Goal: Task Accomplishment & Management: Complete application form

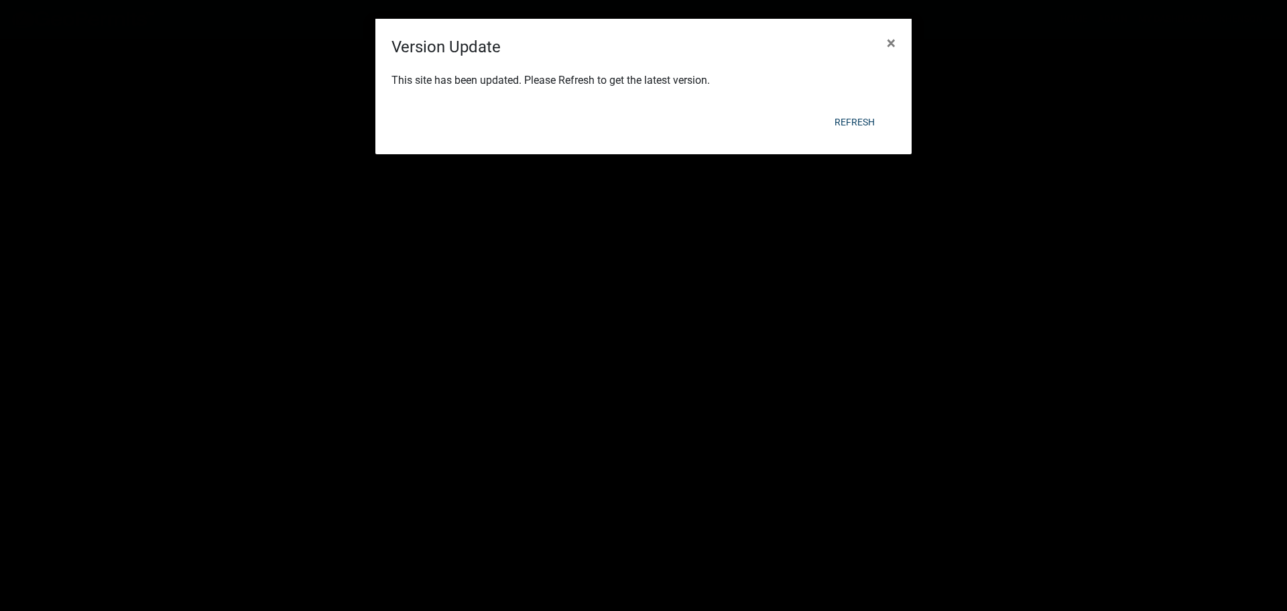
scroll to position [134, 0]
click at [852, 120] on button "Refresh" at bounding box center [855, 122] width 62 height 24
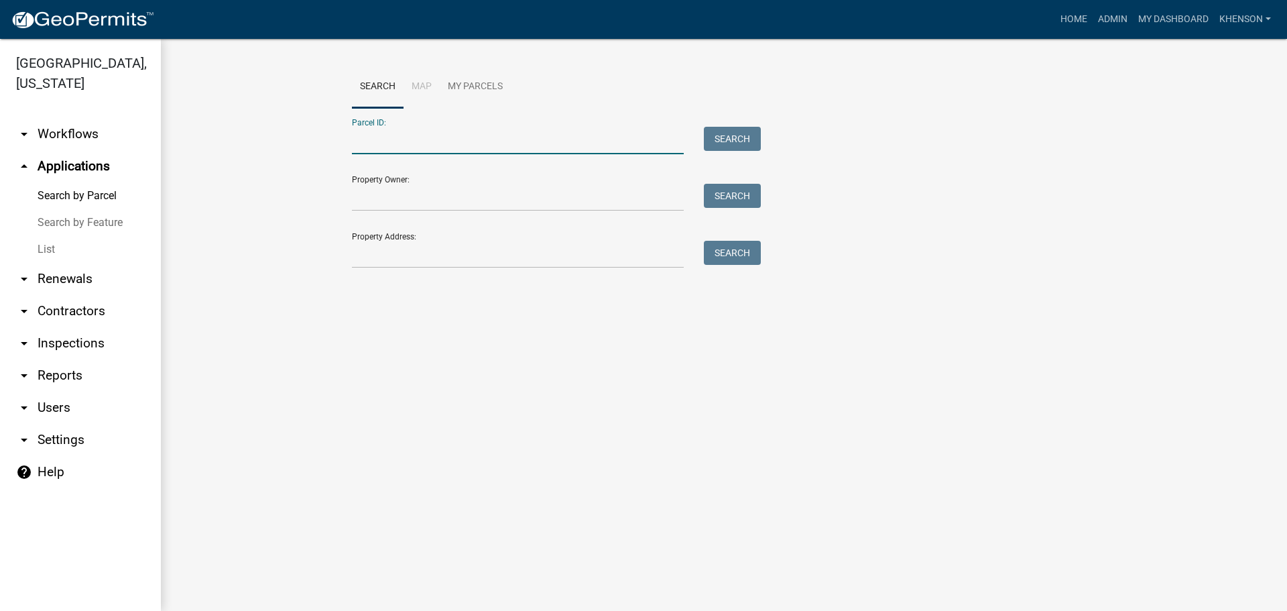
click at [364, 149] on input "Parcel ID:" at bounding box center [518, 140] width 332 height 27
type input "3038018"
click at [728, 133] on button "Search" at bounding box center [732, 139] width 57 height 24
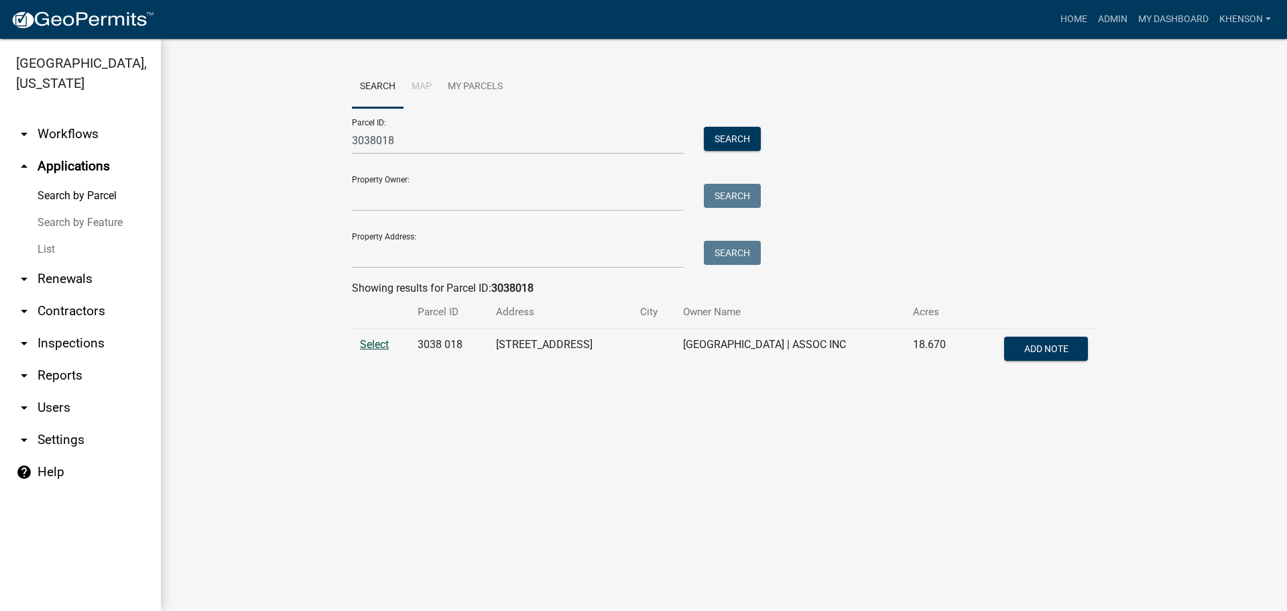
click at [366, 346] on span "Select" at bounding box center [374, 344] width 29 height 13
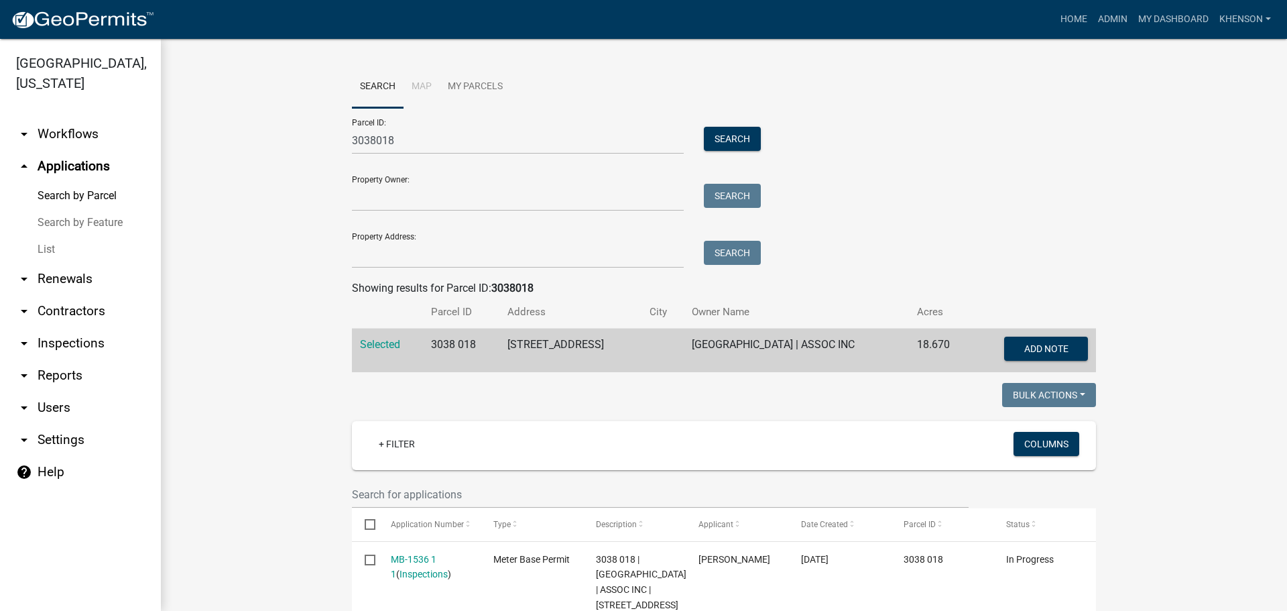
scroll to position [172, 0]
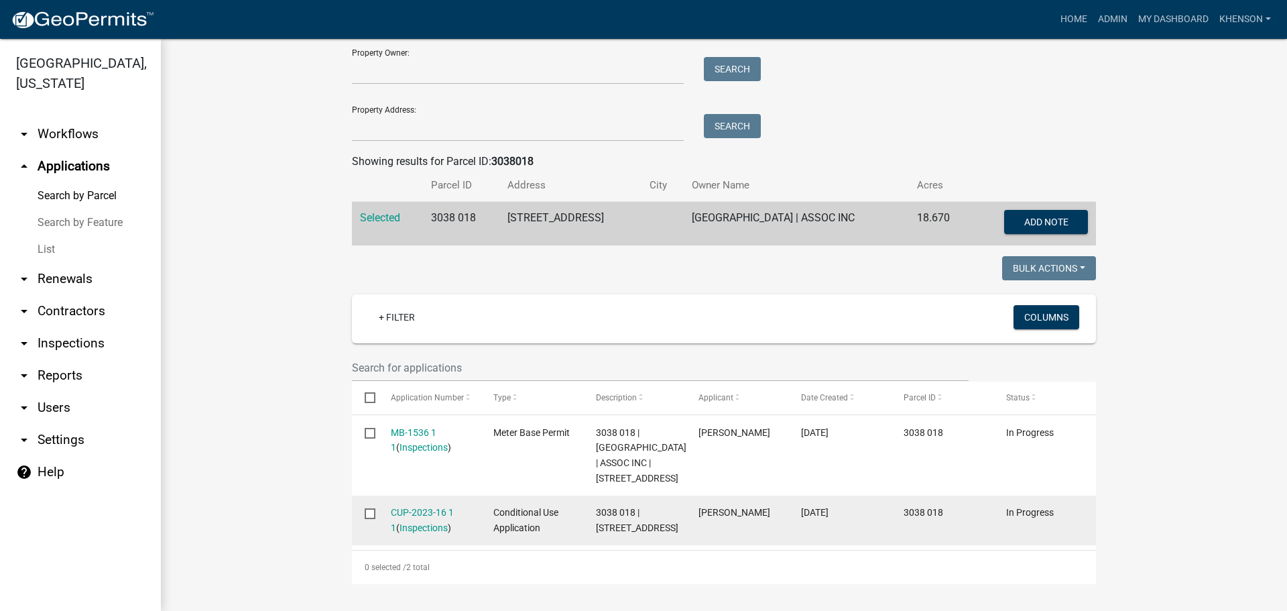
click at [430, 507] on link "CUP-2023-16 1 1" at bounding box center [422, 520] width 63 height 26
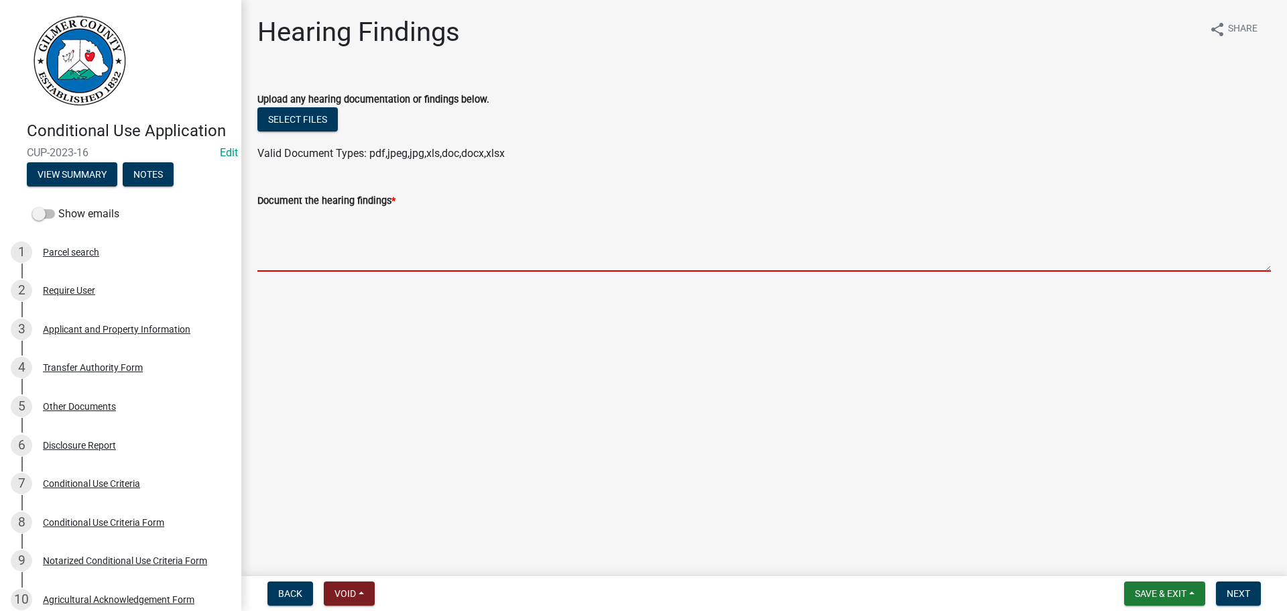
click at [289, 231] on textarea "Document the hearing findings *" at bounding box center [763, 239] width 1013 height 63
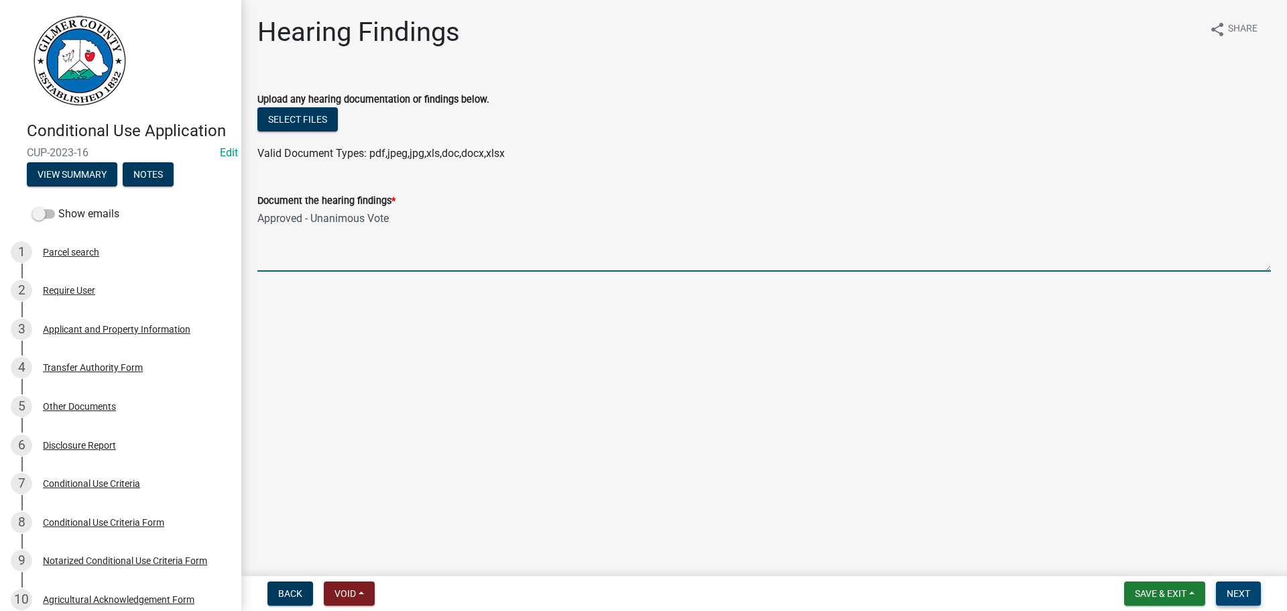
type textarea "Approved - Unanimous Vote"
click at [1246, 595] on span "Next" at bounding box center [1238, 593] width 23 height 11
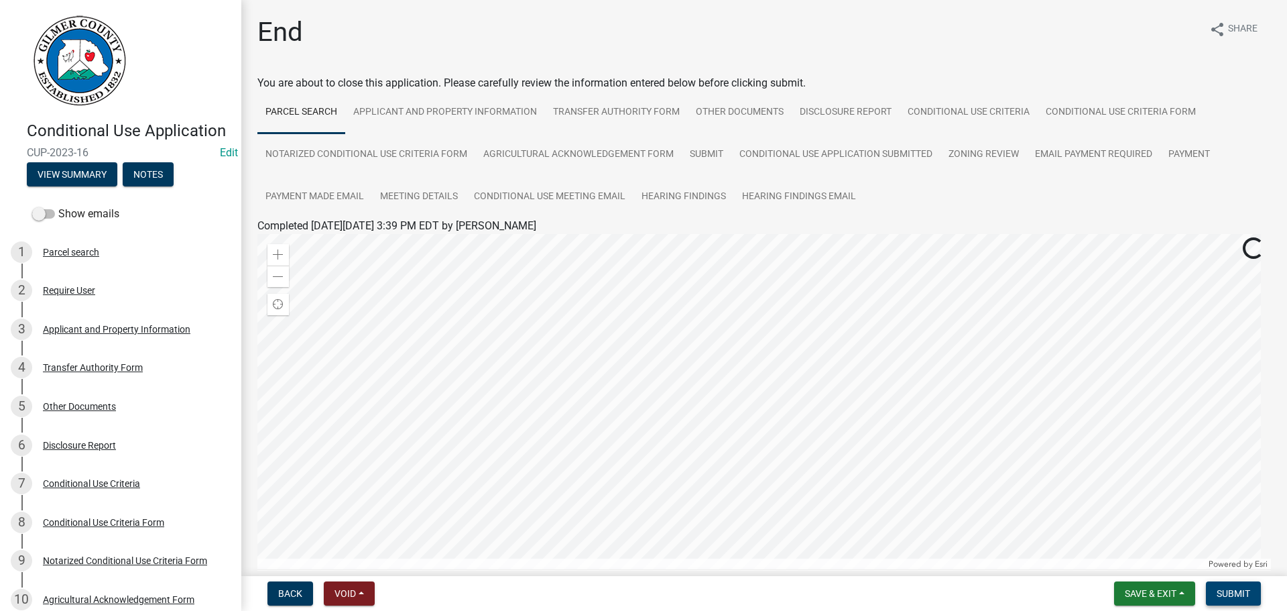
click at [1245, 595] on span "Submit" at bounding box center [1234, 593] width 34 height 11
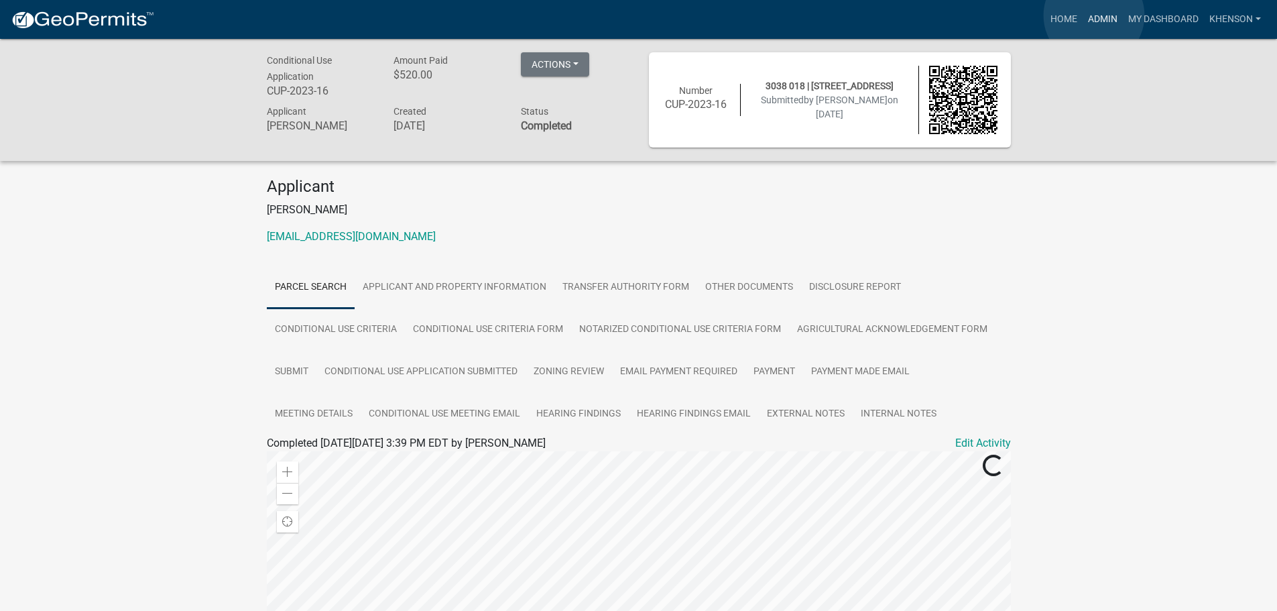
click at [1094, 15] on link "Admin" at bounding box center [1103, 19] width 40 height 25
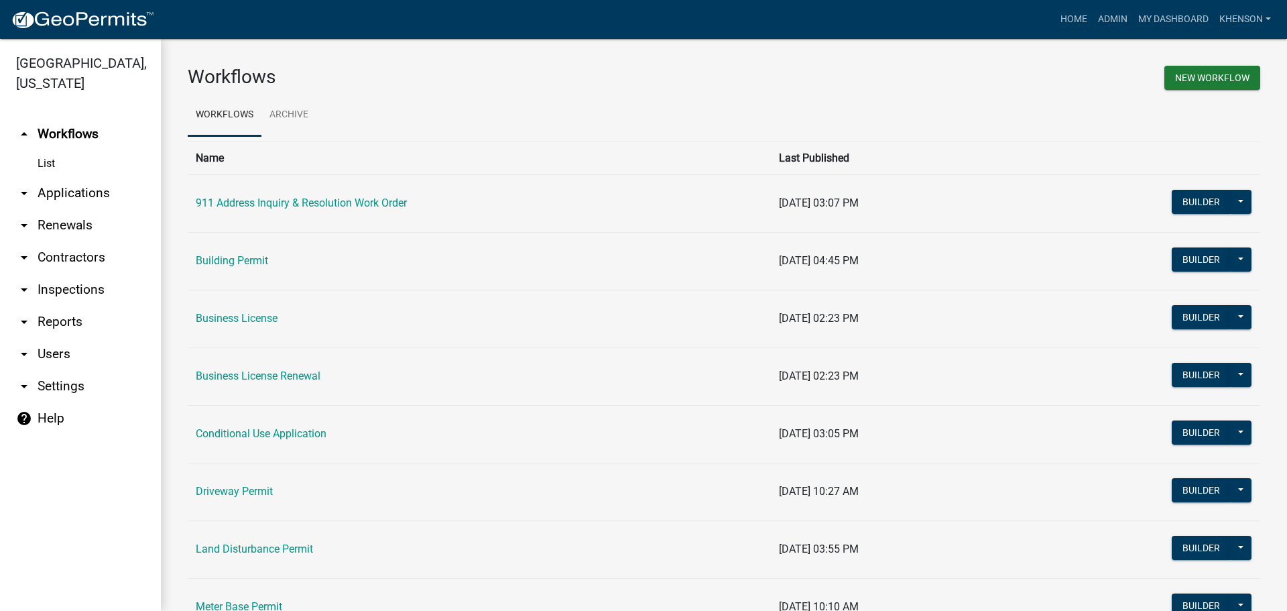
click at [103, 198] on link "arrow_drop_down Applications" at bounding box center [80, 193] width 161 height 32
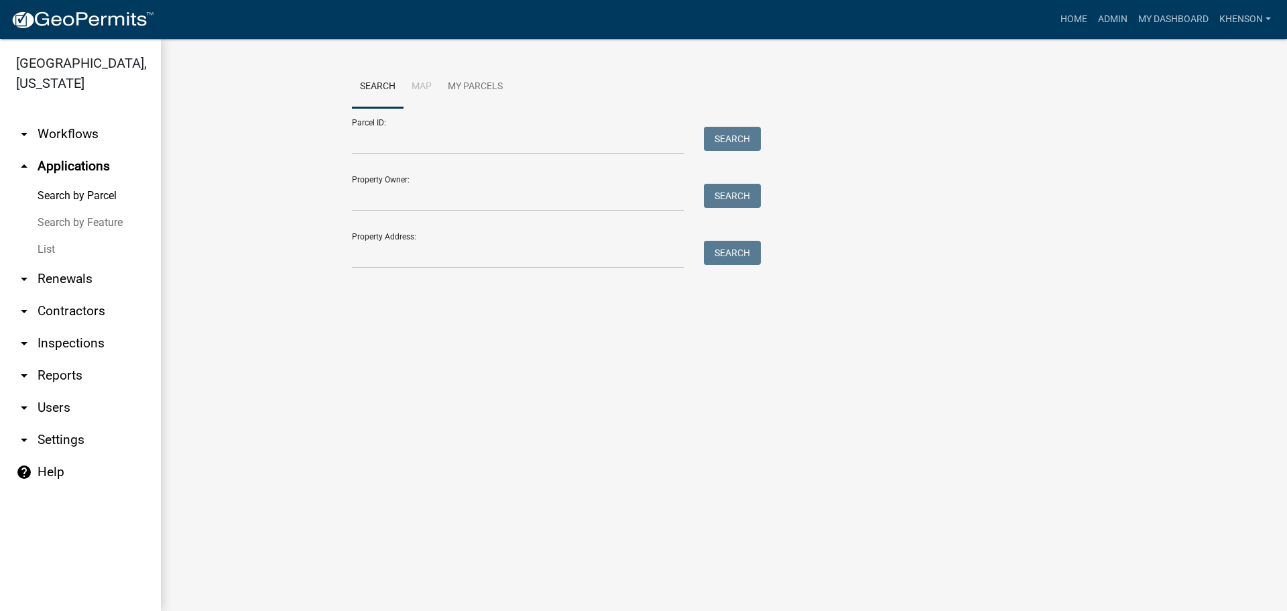
click at [349, 143] on div at bounding box center [518, 140] width 352 height 27
click at [383, 143] on input "Parcel ID:" at bounding box center [518, 140] width 332 height 27
type input "3048077b"
click at [743, 144] on button "Search" at bounding box center [732, 139] width 57 height 24
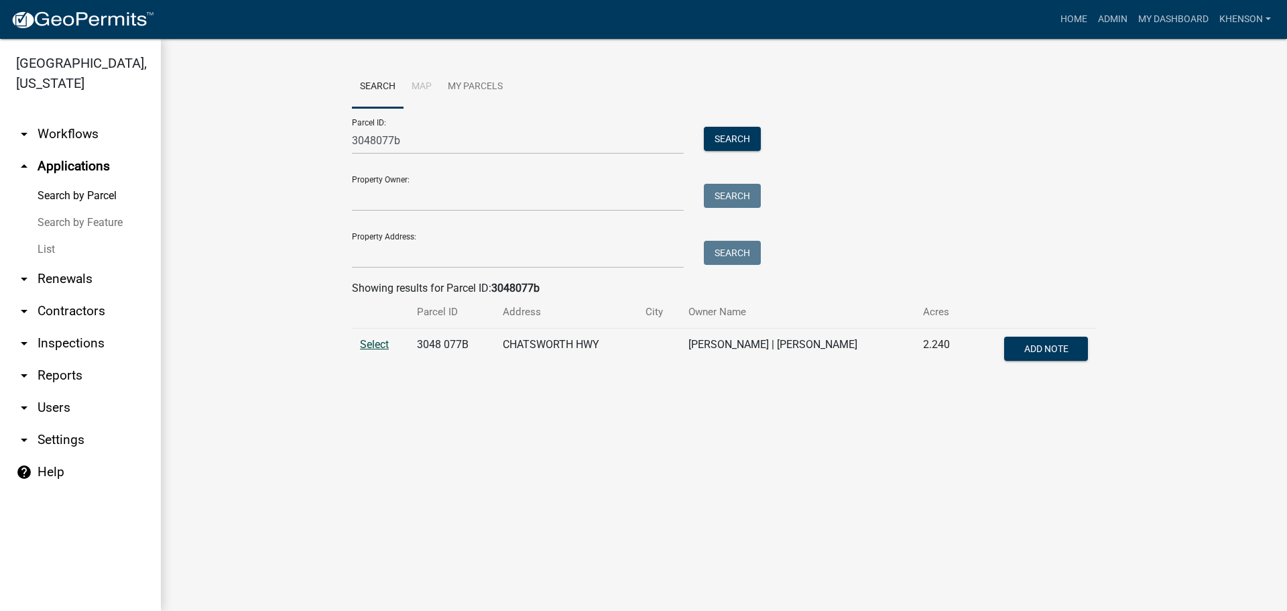
click at [369, 344] on span "Select" at bounding box center [374, 344] width 29 height 13
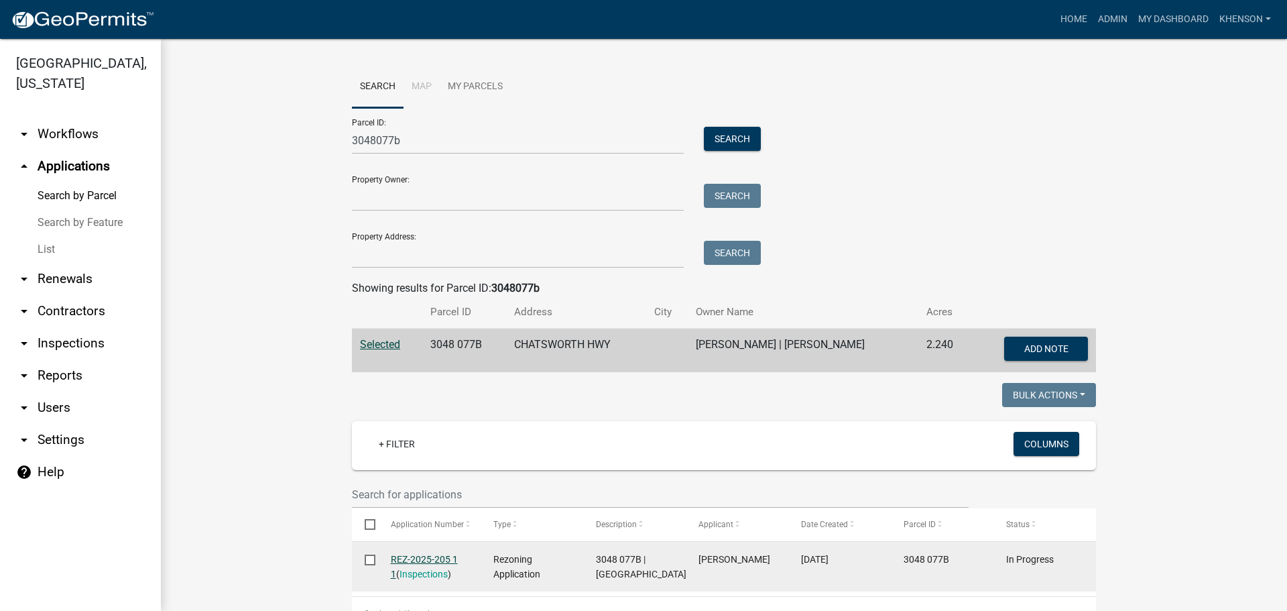
click at [410, 562] on link "REZ-2025-205 1 1" at bounding box center [424, 567] width 67 height 26
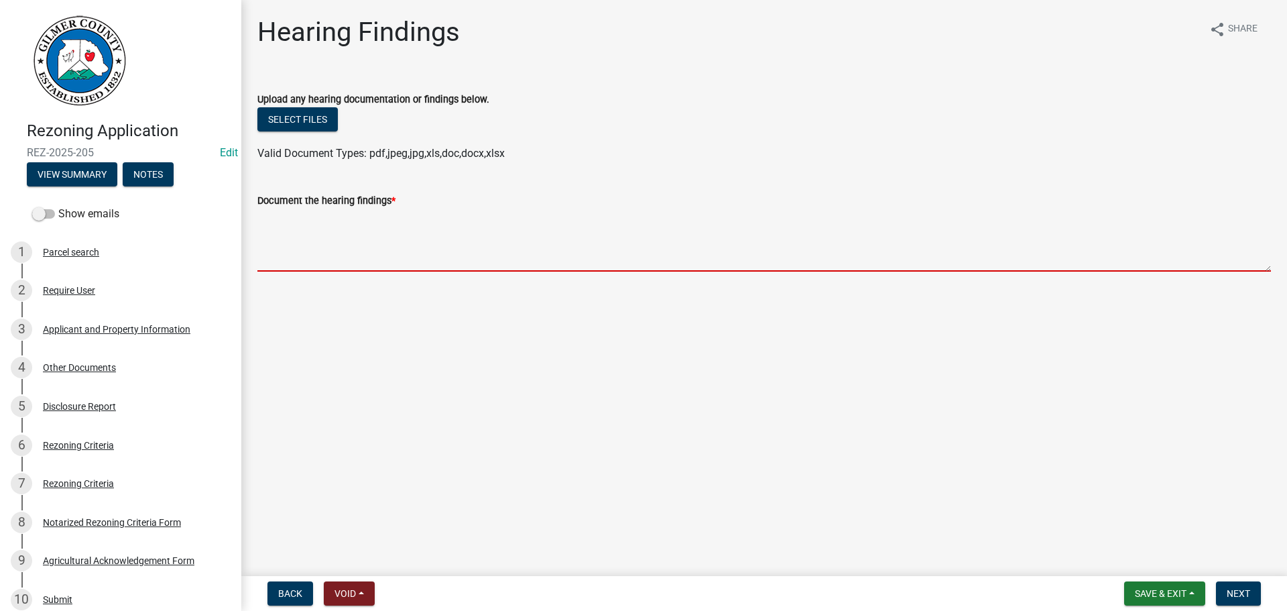
click at [332, 253] on textarea "Document the hearing findings *" at bounding box center [763, 239] width 1013 height 63
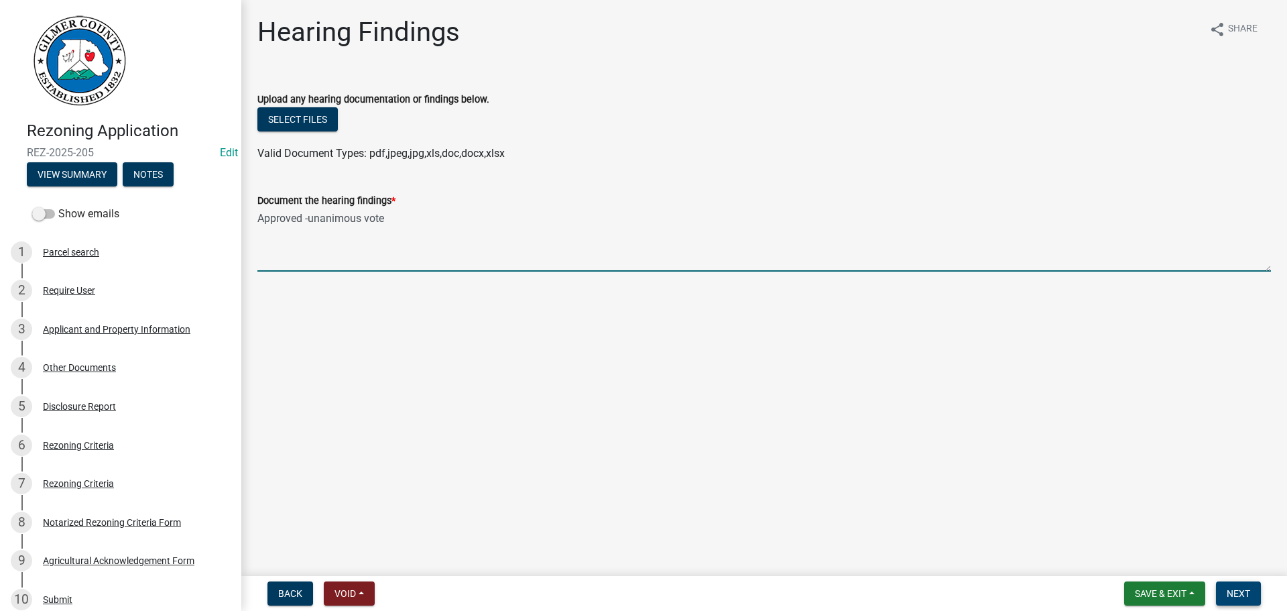
type textarea "Approved -unanimous vote"
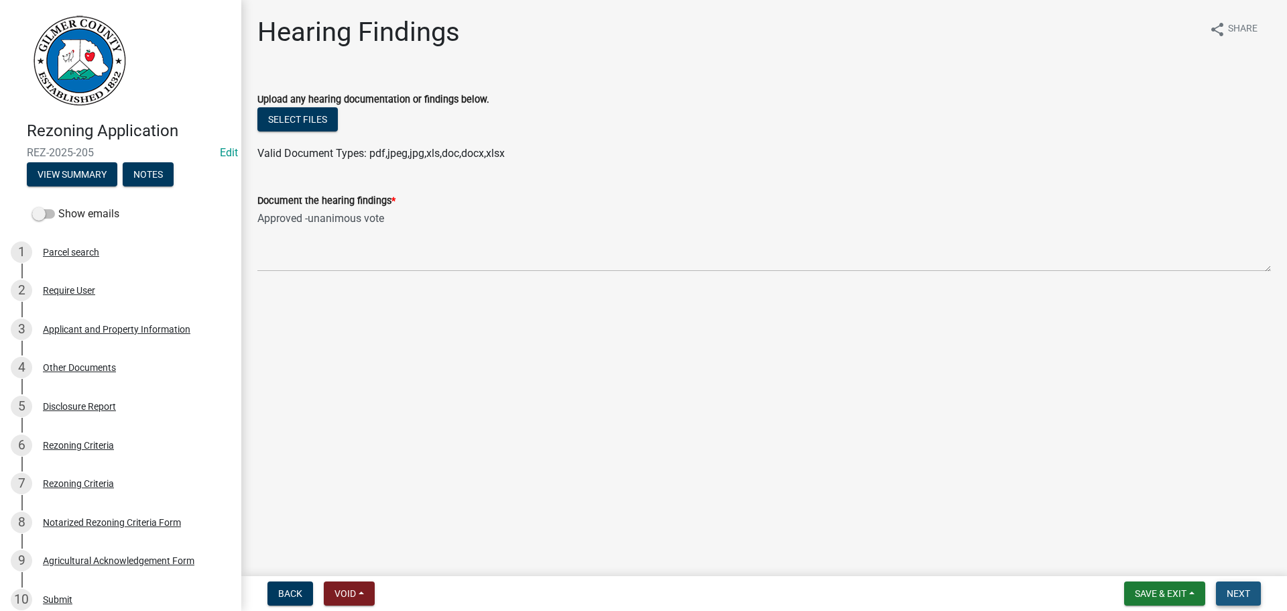
click at [1233, 588] on span "Next" at bounding box center [1238, 593] width 23 height 11
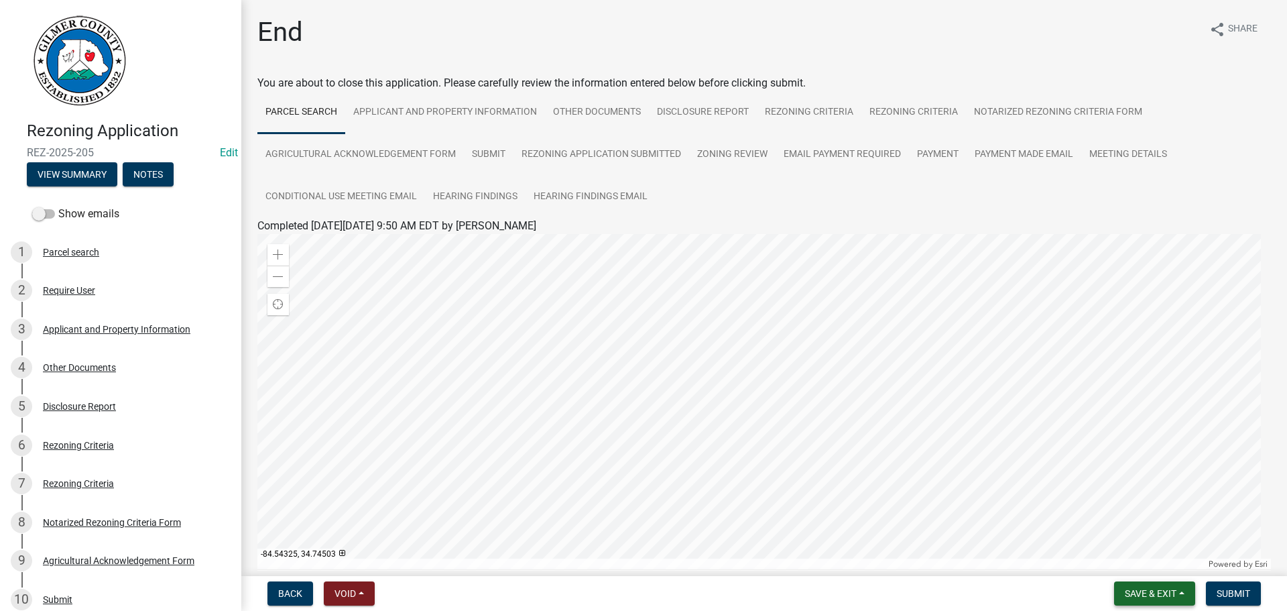
click at [1162, 588] on span "Save & Exit" at bounding box center [1151, 593] width 52 height 11
click at [1245, 595] on span "Submit" at bounding box center [1234, 593] width 34 height 11
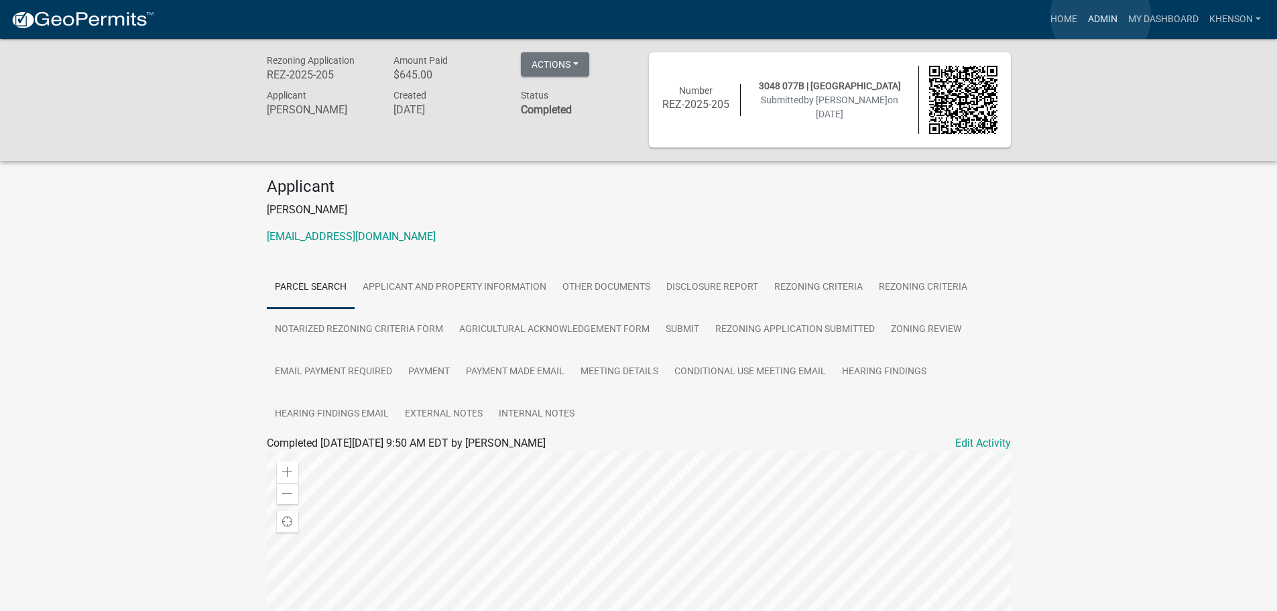
click at [1101, 16] on link "Admin" at bounding box center [1103, 19] width 40 height 25
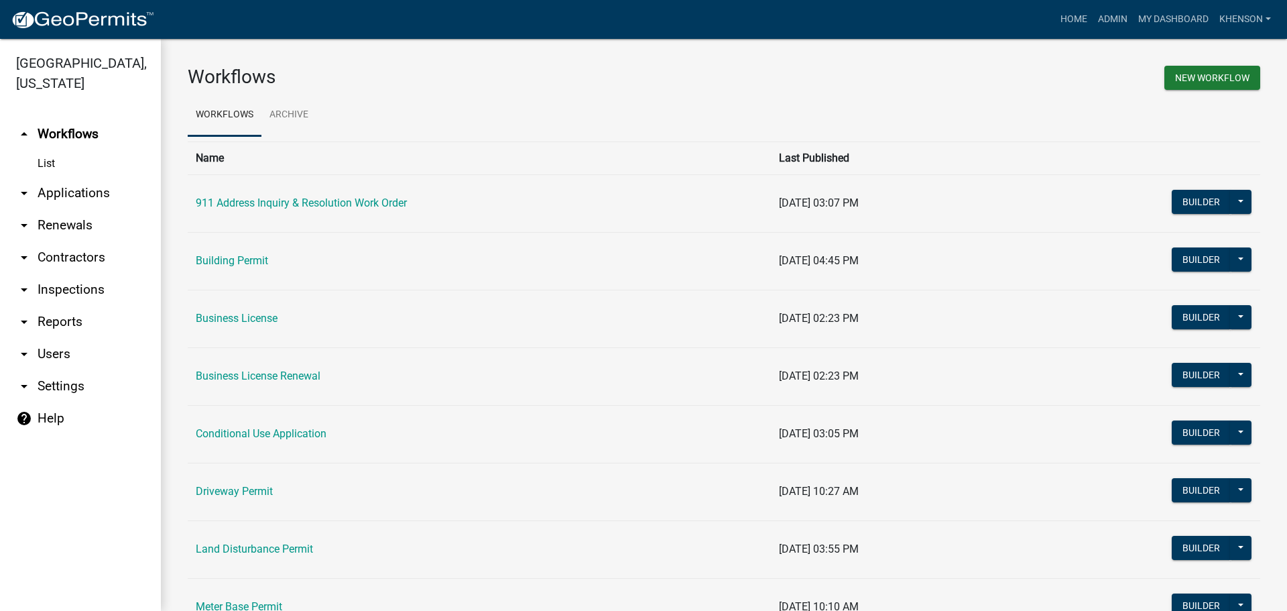
click at [76, 188] on link "arrow_drop_down Applications" at bounding box center [80, 193] width 161 height 32
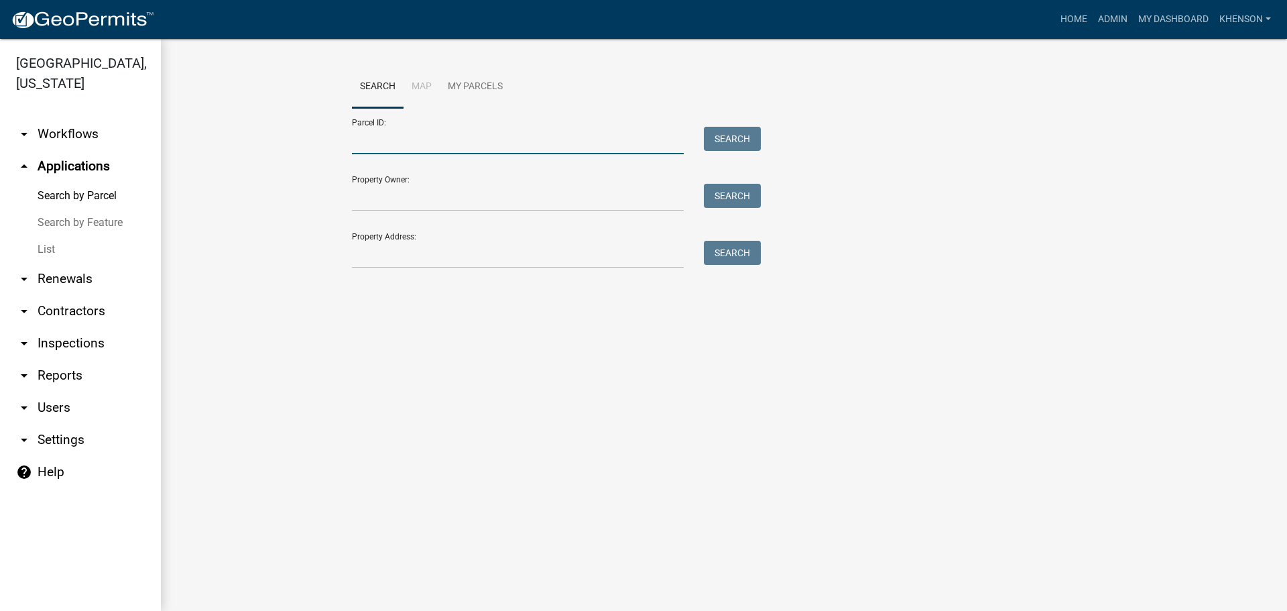
click at [399, 141] on input "Parcel ID:" at bounding box center [518, 140] width 332 height 27
click at [373, 145] on input "Parcel ID:" at bounding box center [518, 140] width 332 height 27
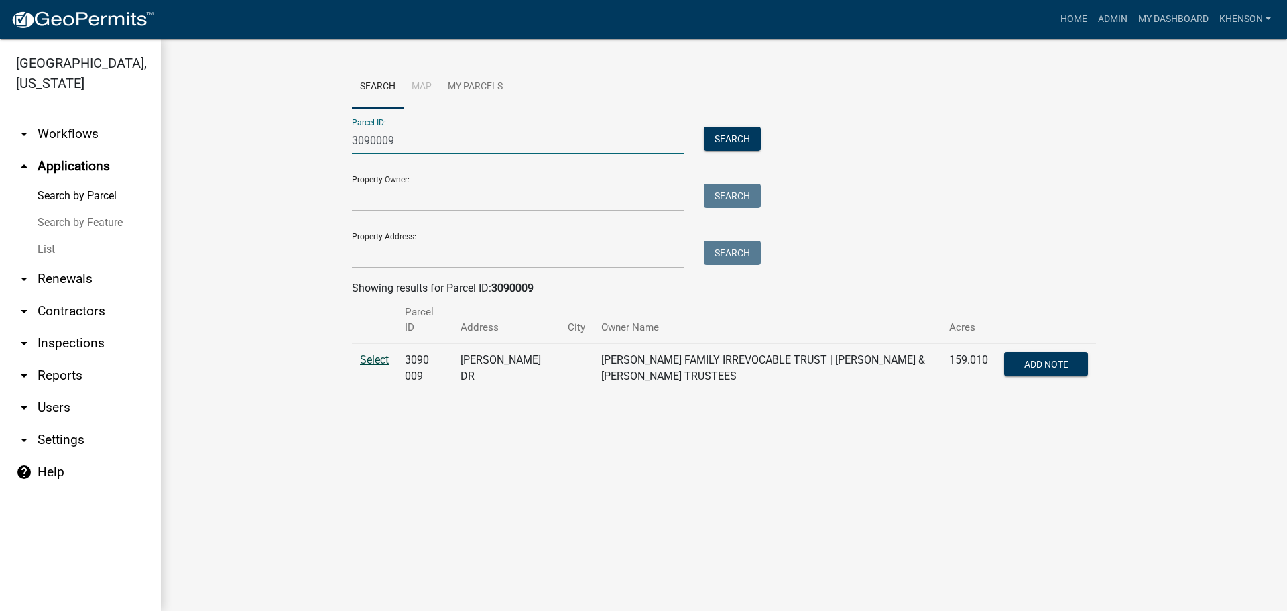
type input "3090009"
click at [373, 353] on span "Select" at bounding box center [374, 359] width 29 height 13
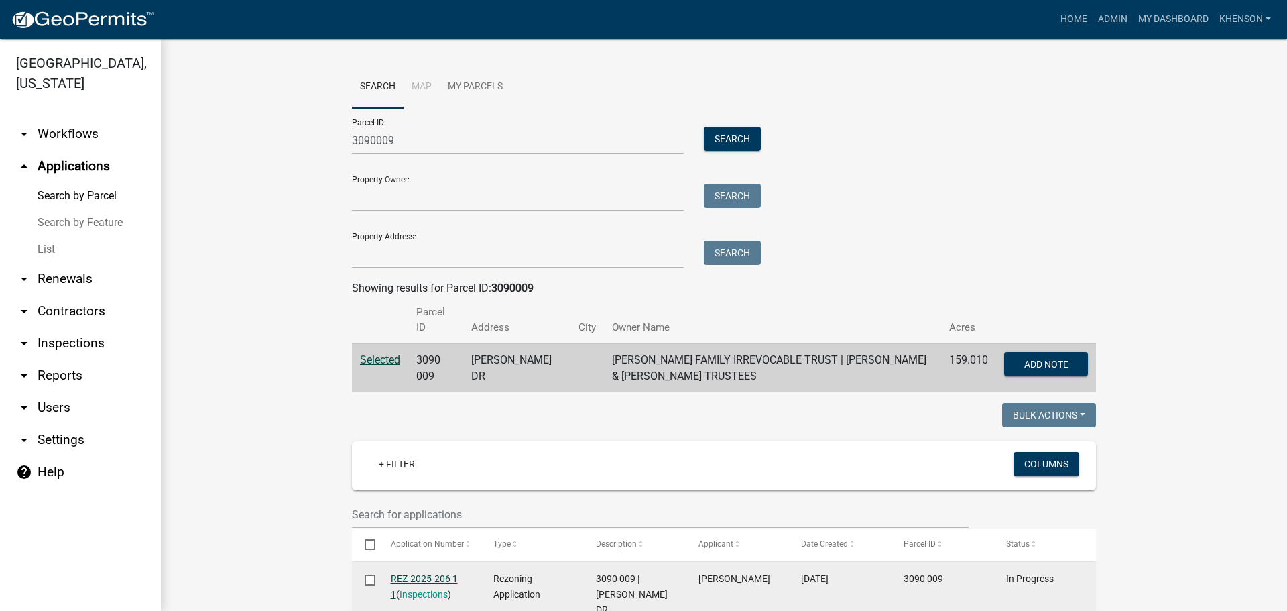
click at [421, 573] on link "REZ-2025-206 1 1" at bounding box center [424, 586] width 67 height 26
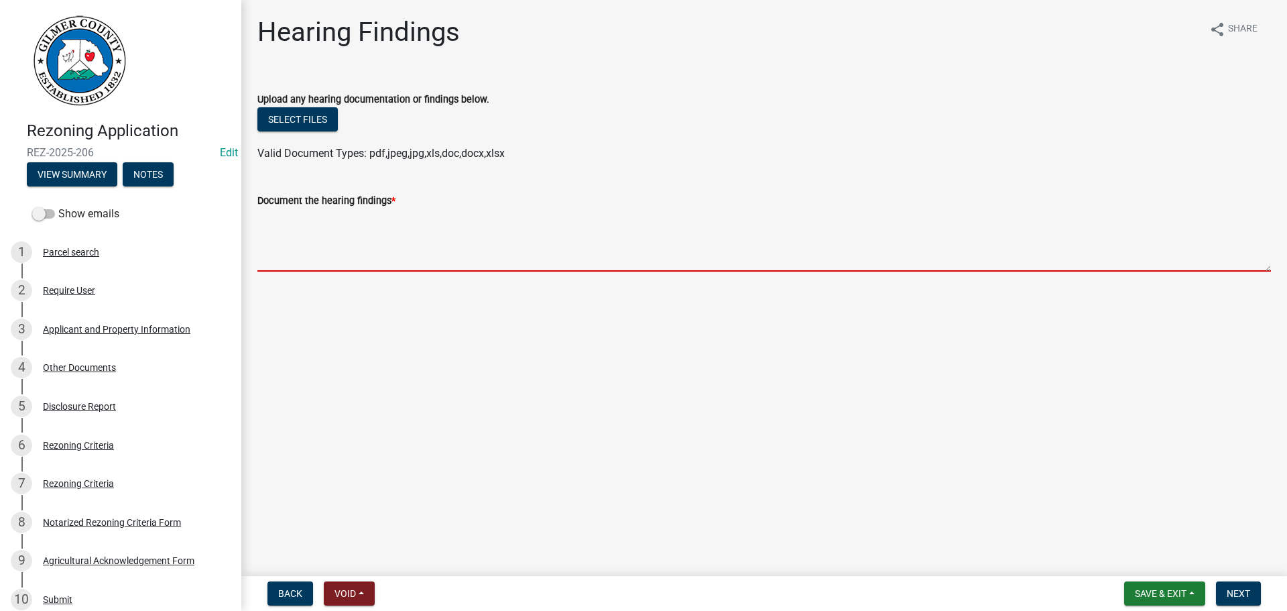
click at [307, 234] on textarea "Document the hearing findings *" at bounding box center [763, 239] width 1013 height 63
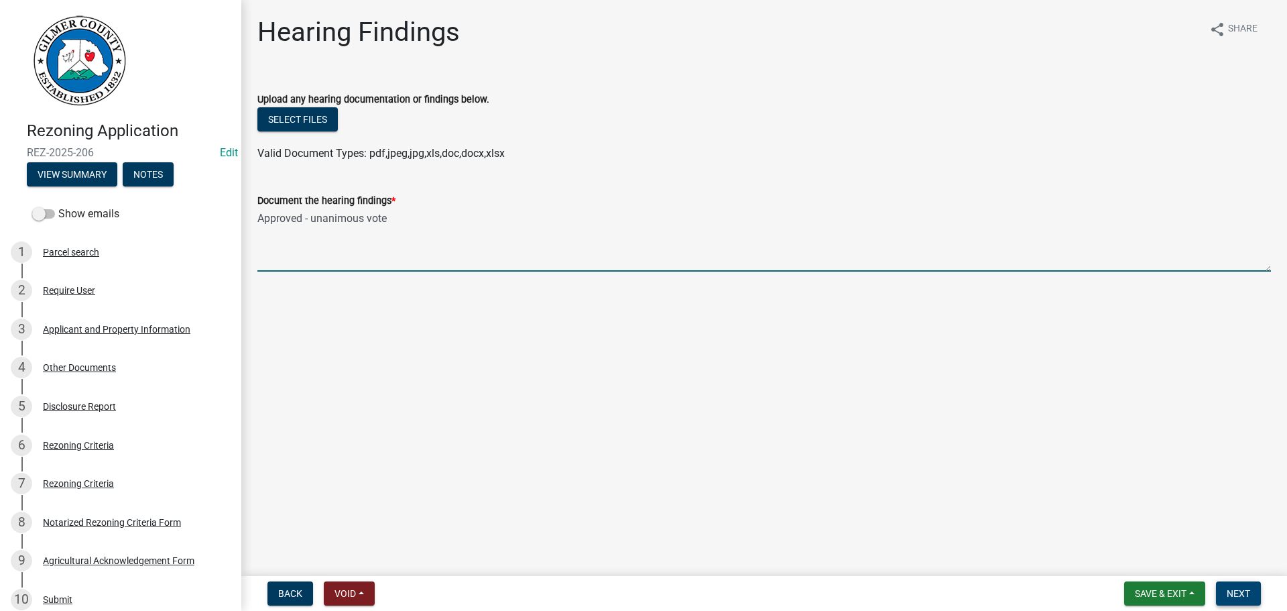
type textarea "Approved - unanimous vote"
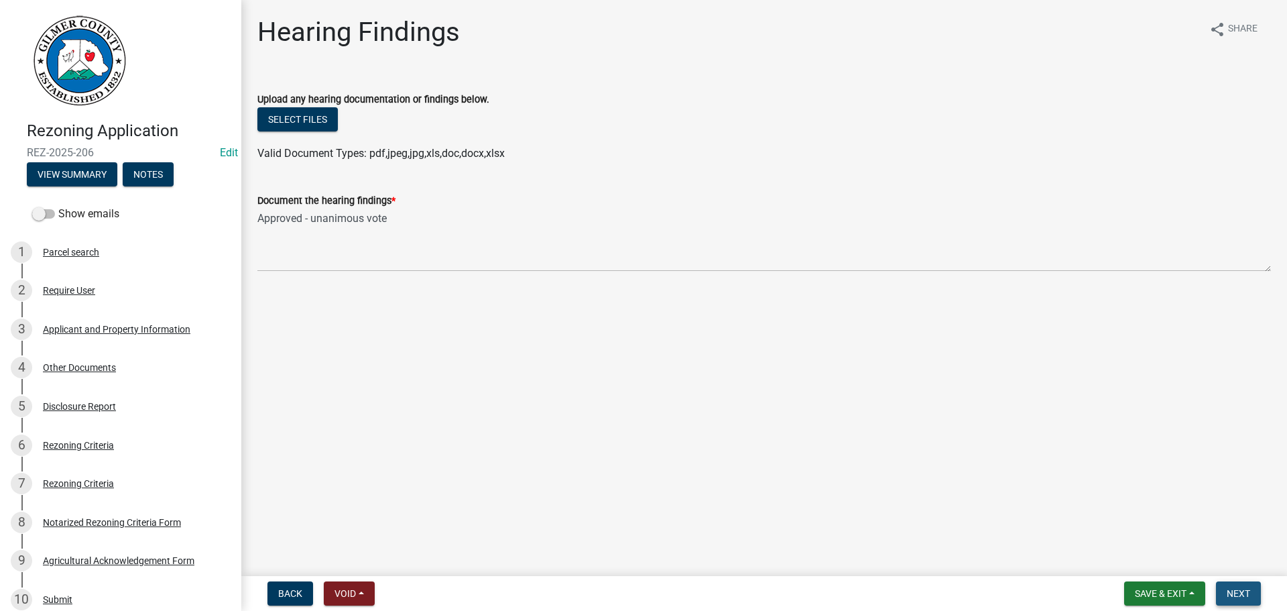
click at [1242, 592] on span "Next" at bounding box center [1238, 593] width 23 height 11
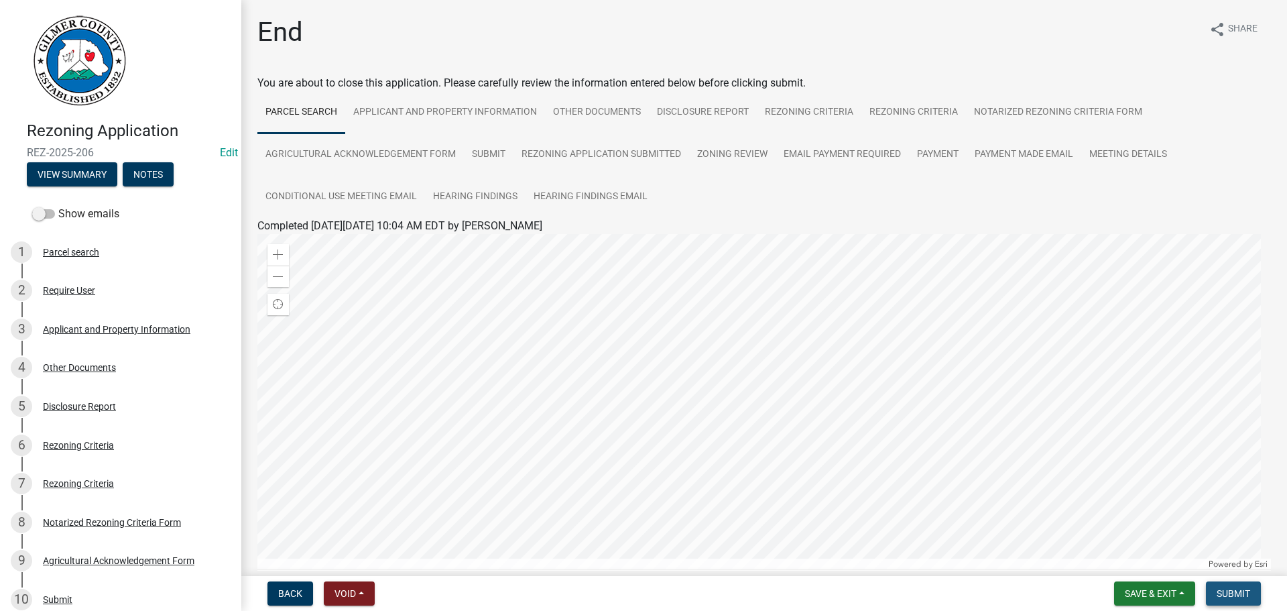
click at [1242, 592] on span "Submit" at bounding box center [1234, 593] width 34 height 11
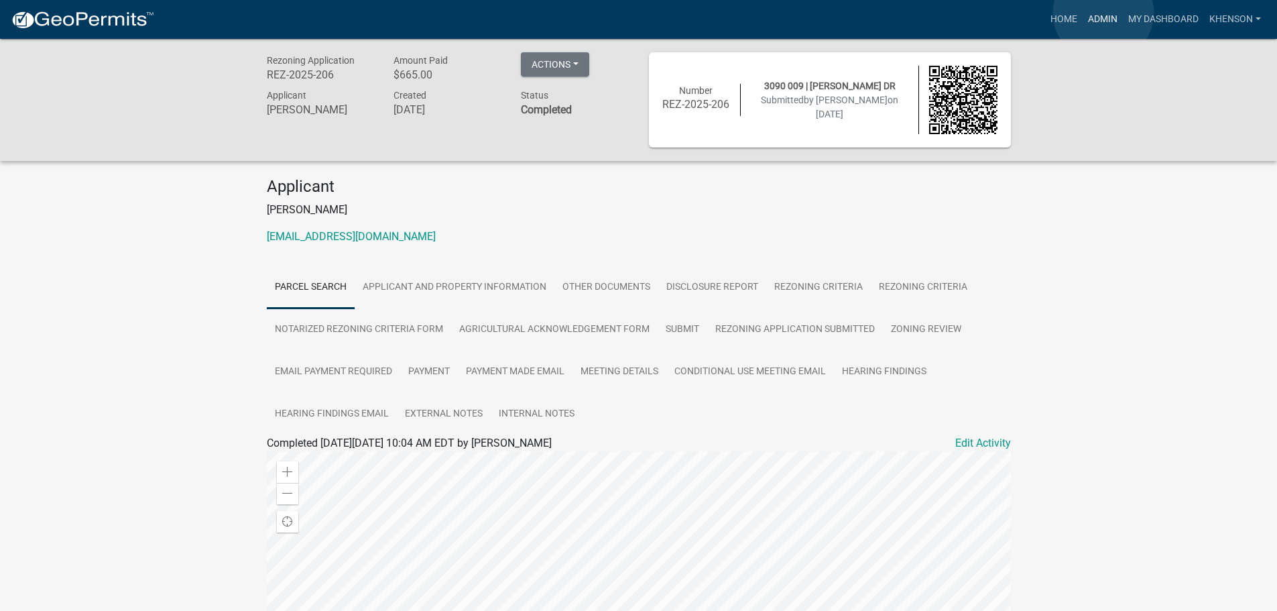
click at [1103, 13] on link "Admin" at bounding box center [1103, 19] width 40 height 25
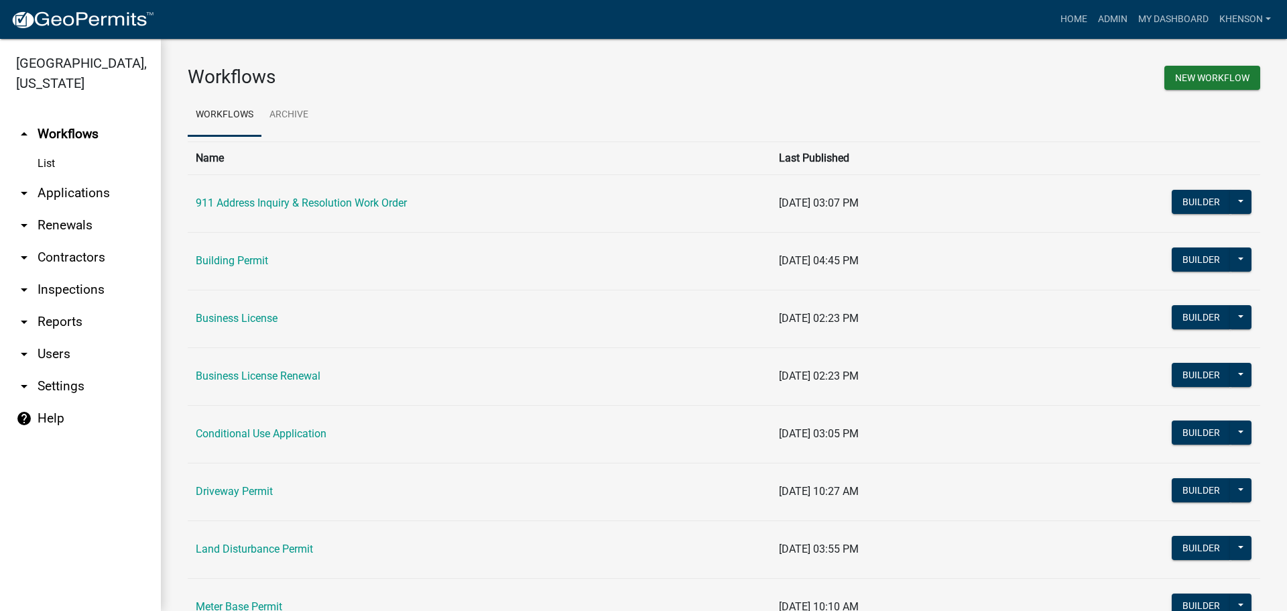
click at [95, 188] on link "arrow_drop_down Applications" at bounding box center [80, 193] width 161 height 32
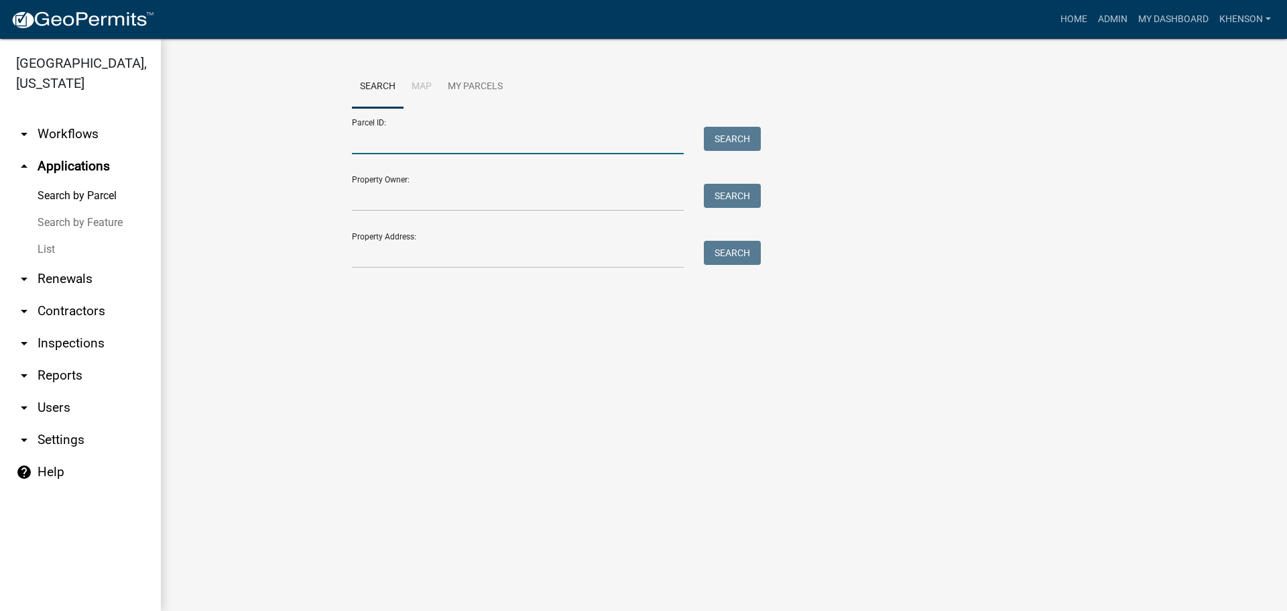
click at [422, 139] on input "Parcel ID:" at bounding box center [518, 140] width 332 height 27
type input "3128051"
click at [737, 135] on button "Search" at bounding box center [732, 139] width 57 height 24
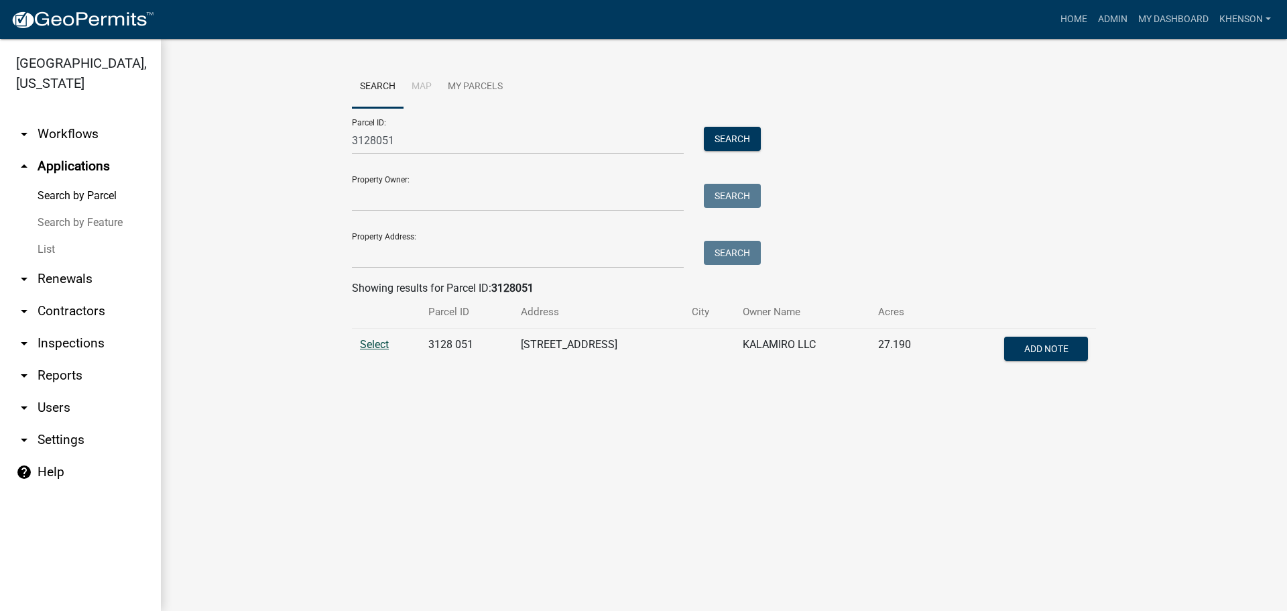
click at [377, 346] on span "Select" at bounding box center [374, 344] width 29 height 13
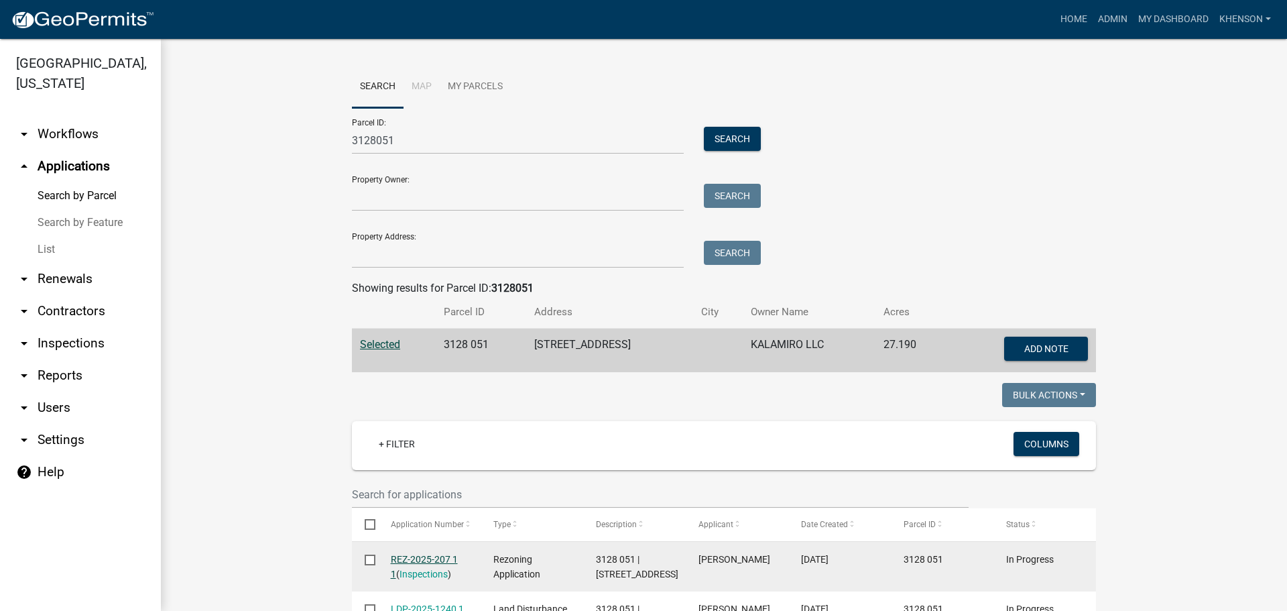
click at [402, 557] on link "REZ-2025-207 1 1" at bounding box center [424, 567] width 67 height 26
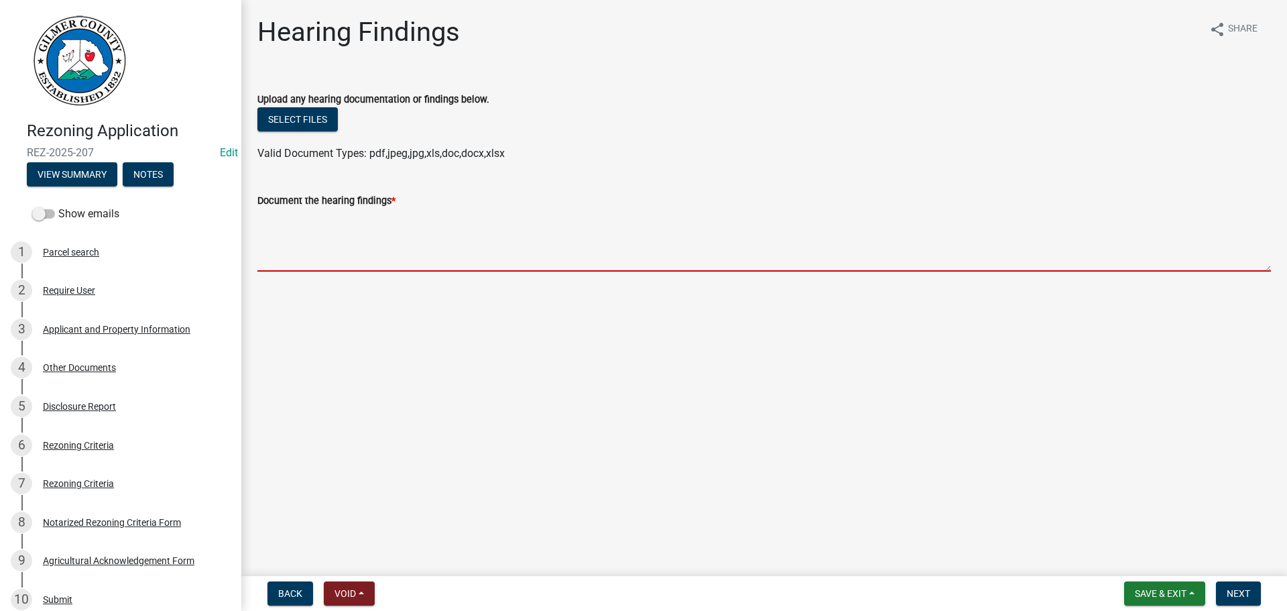
click at [303, 231] on textarea "Document the hearing findings *" at bounding box center [763, 239] width 1013 height 63
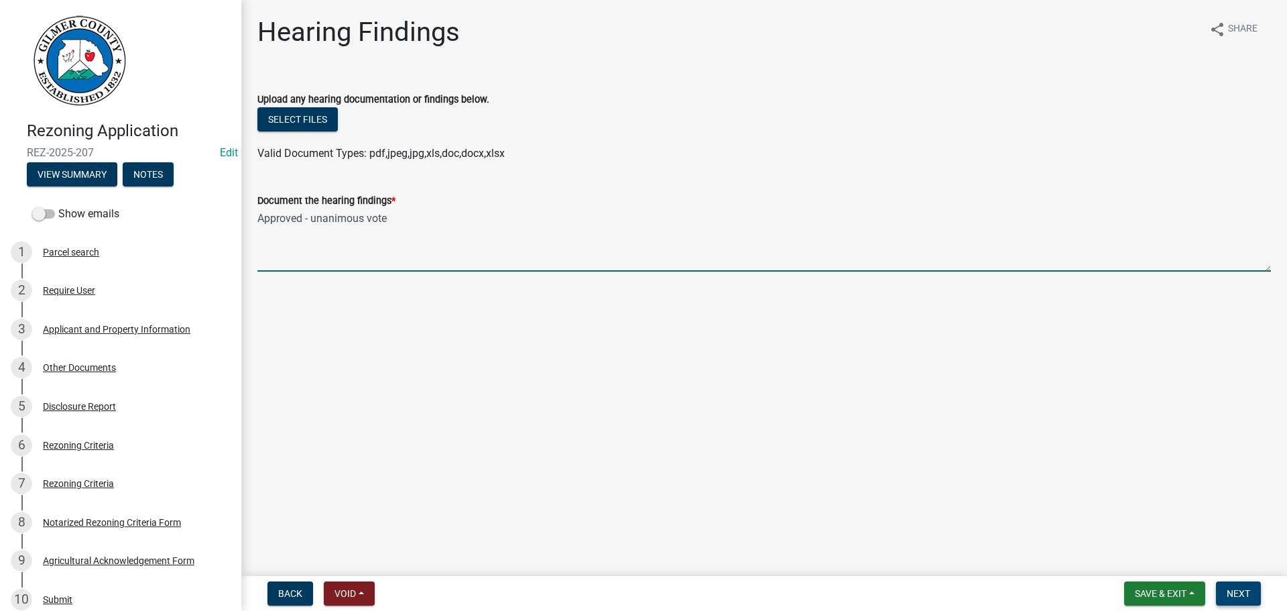
type textarea "Approved - unanimous vote"
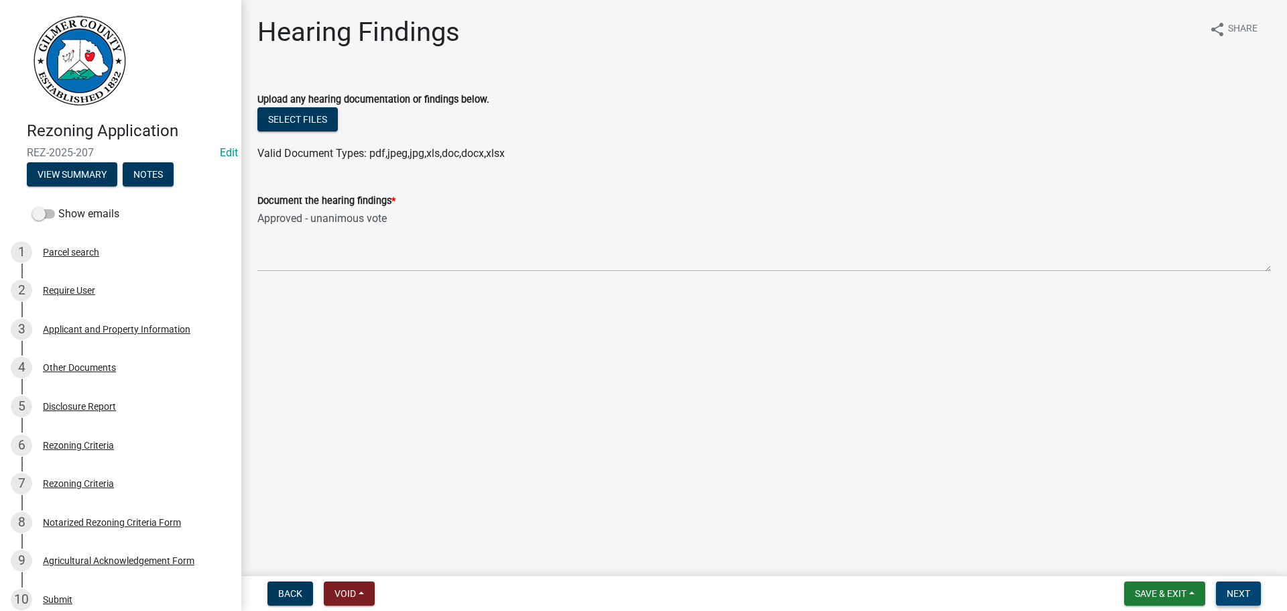
click at [1235, 587] on nav "Back Void Withdraw Lock Expire Void Save & Exit Save Save & Exit Next" at bounding box center [764, 593] width 1046 height 35
click at [1240, 589] on span "Next" at bounding box center [1238, 593] width 23 height 11
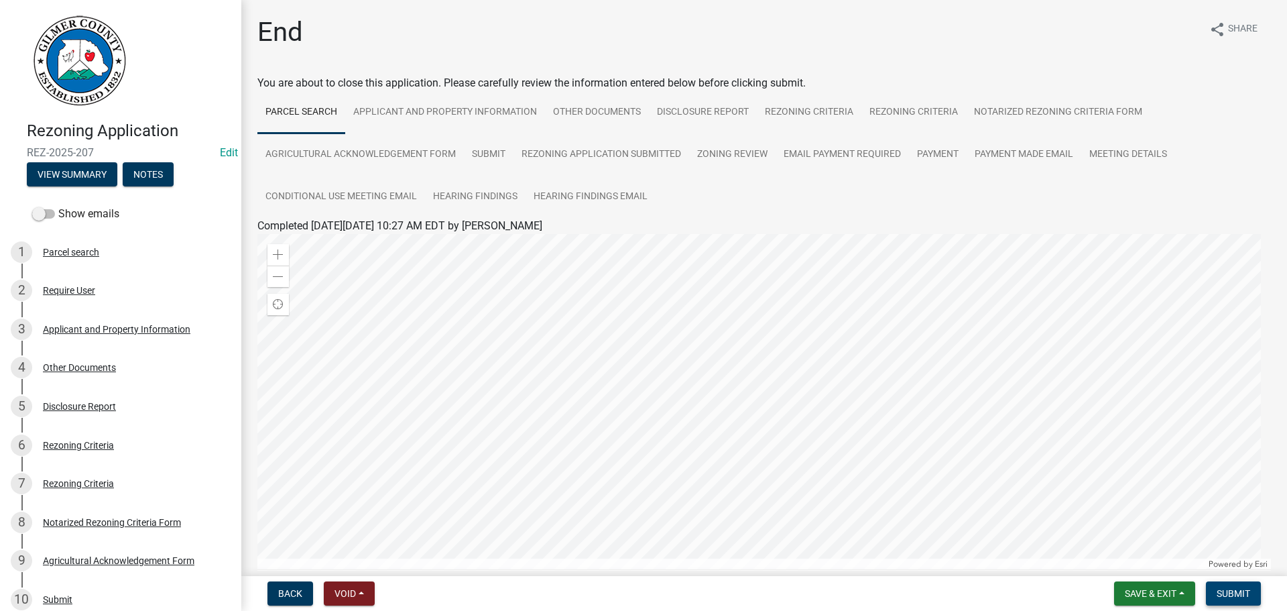
click at [1240, 589] on span "Submit" at bounding box center [1234, 593] width 34 height 11
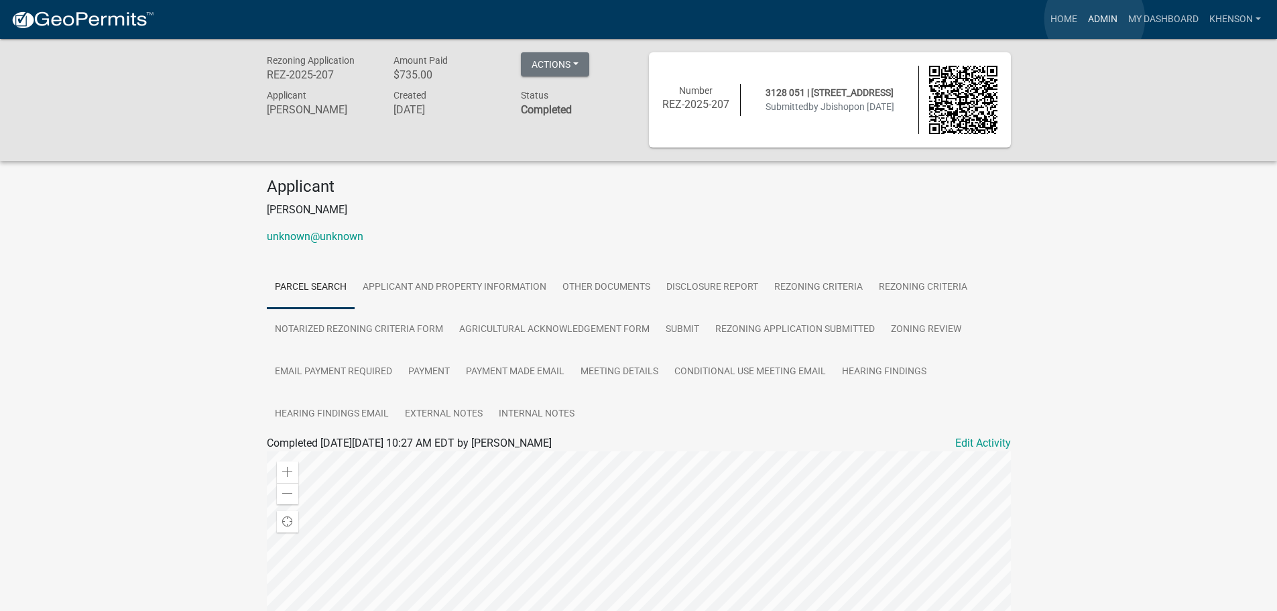
click at [1095, 19] on link "Admin" at bounding box center [1103, 19] width 40 height 25
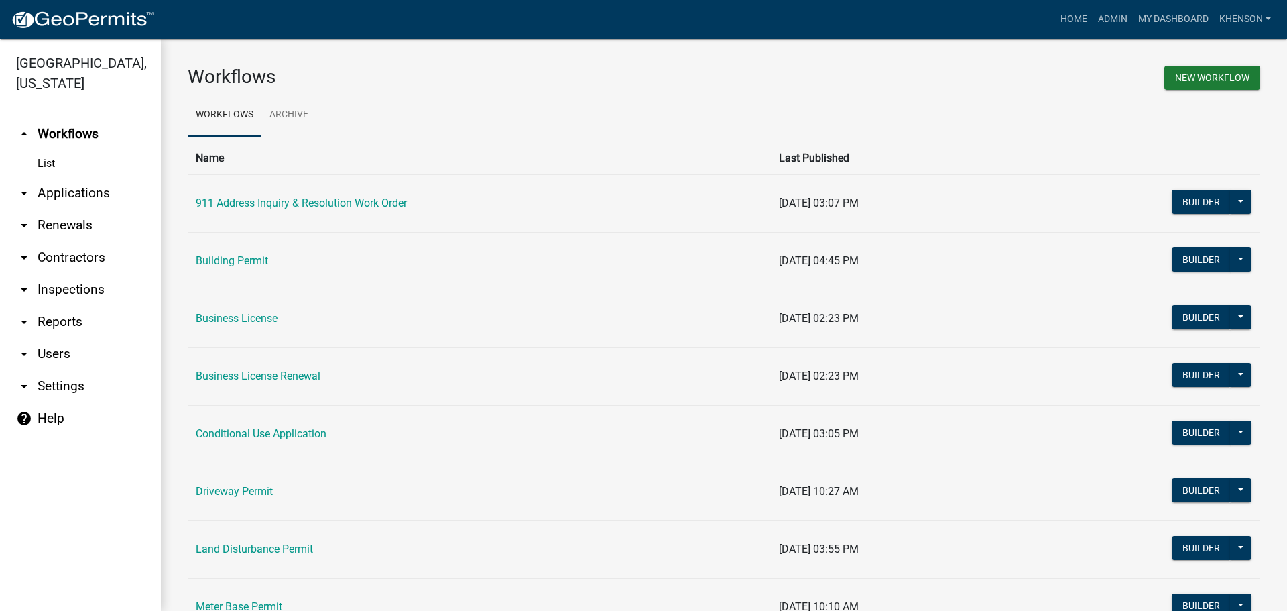
click at [101, 197] on link "arrow_drop_down Applications" at bounding box center [80, 193] width 161 height 32
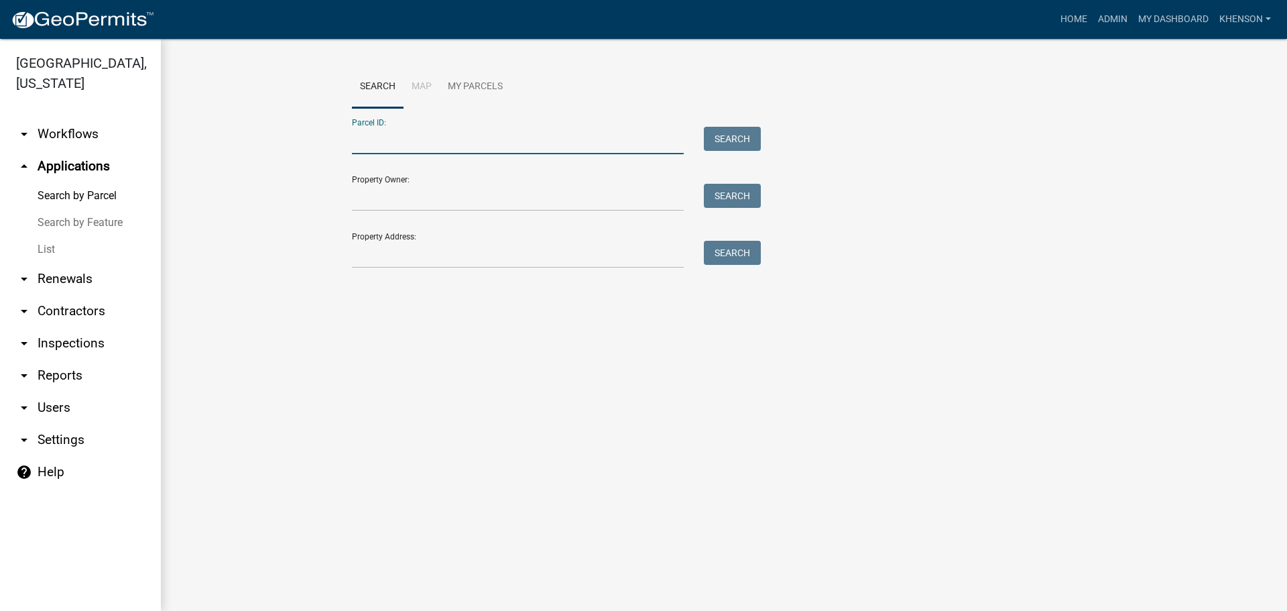
drag, startPoint x: 361, startPoint y: 145, endPoint x: 379, endPoint y: 135, distance: 20.7
click at [361, 145] on input "Parcel ID:" at bounding box center [518, 140] width 332 height 27
click at [382, 142] on input "3183c027a" at bounding box center [518, 140] width 332 height 27
type input "3183c 027a"
drag, startPoint x: 418, startPoint y: 137, endPoint x: 273, endPoint y: 138, distance: 144.1
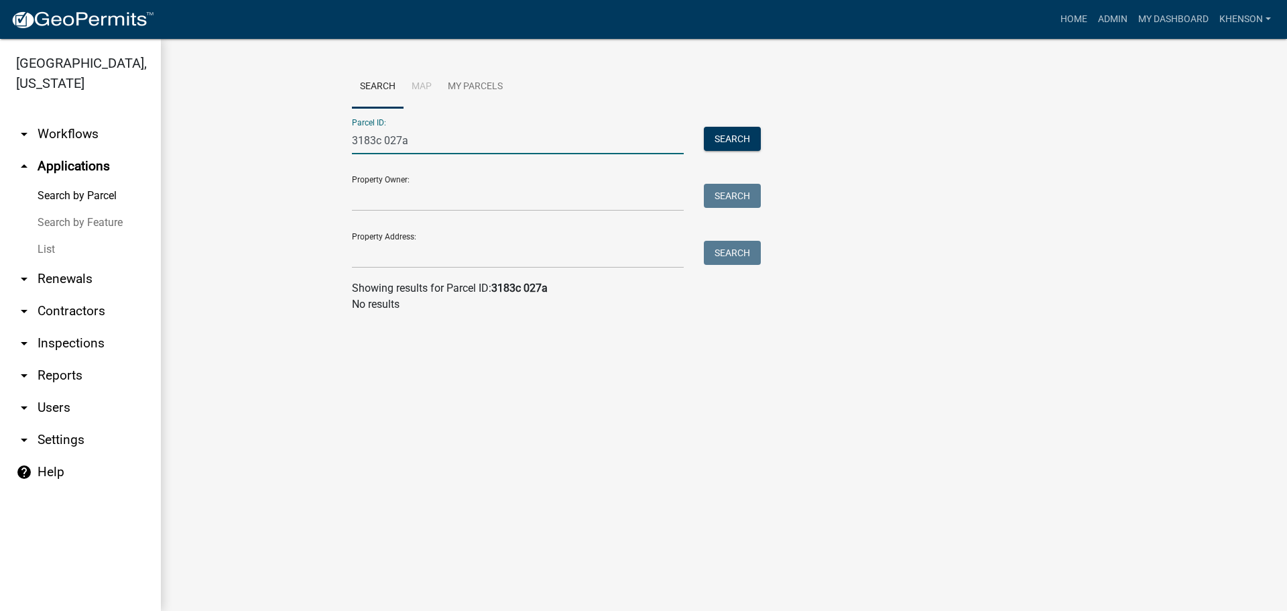
click at [273, 138] on wm-workflow-application-search-view "Search Map My Parcels Parcel ID: 3183c 027a Search Property Owner: Search Prope…" at bounding box center [724, 194] width 1072 height 257
click at [383, 248] on input "Property Address:" at bounding box center [518, 254] width 332 height 27
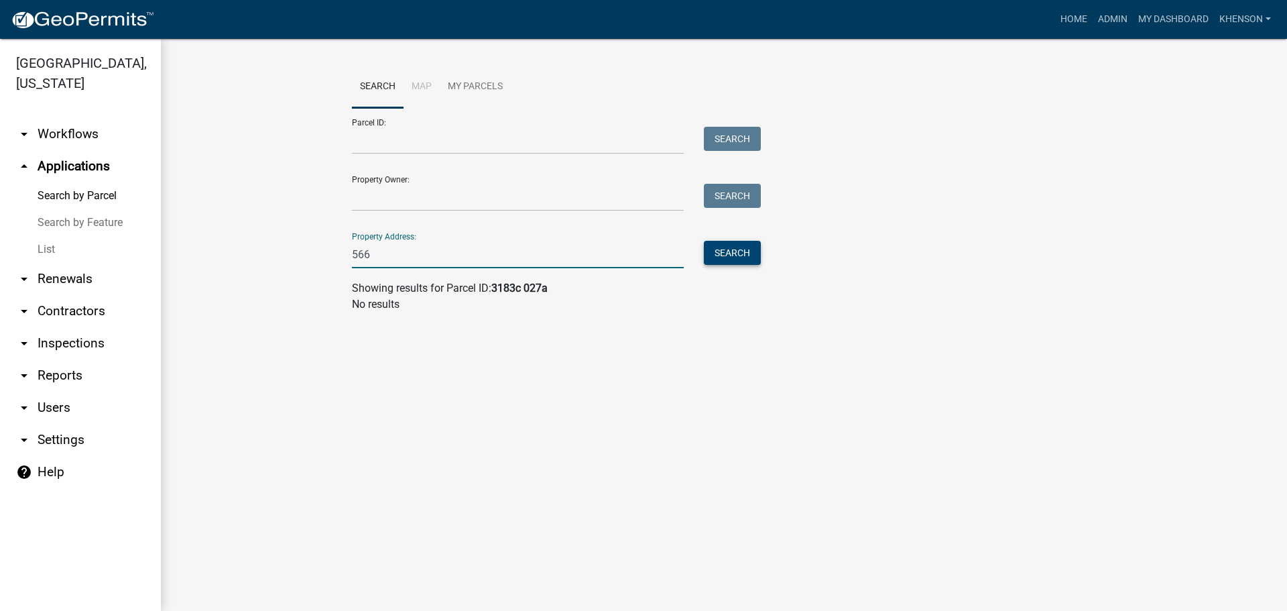
type input "566"
click at [749, 247] on button "Search" at bounding box center [732, 253] width 57 height 24
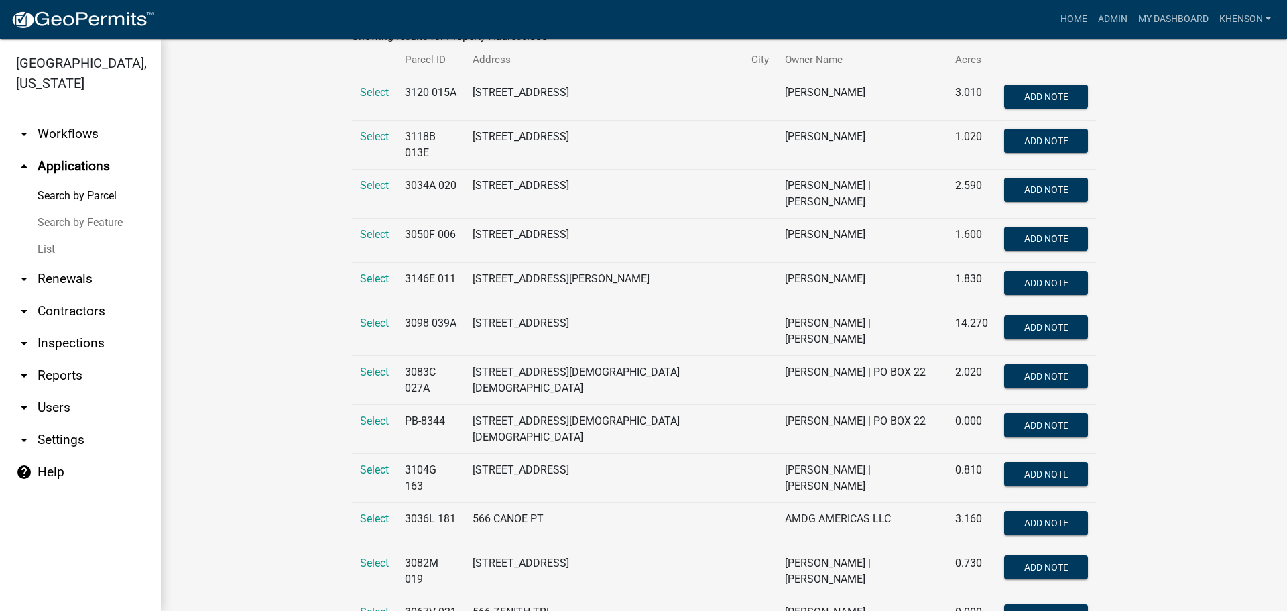
scroll to position [268, 0]
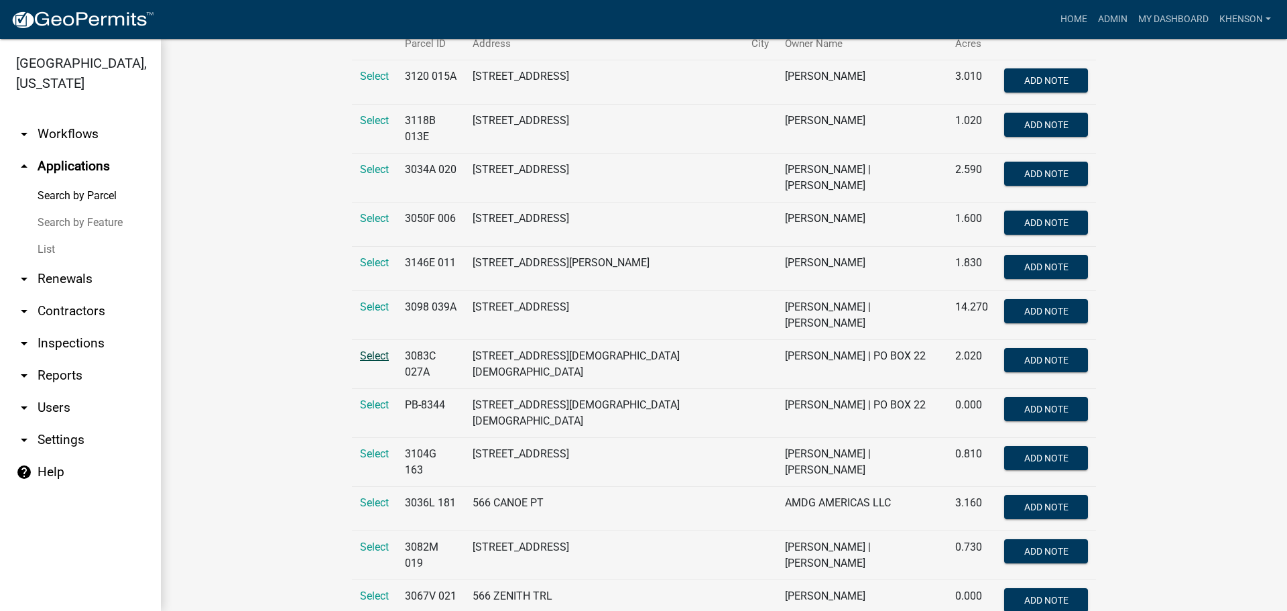
click at [369, 349] on span "Select" at bounding box center [374, 355] width 29 height 13
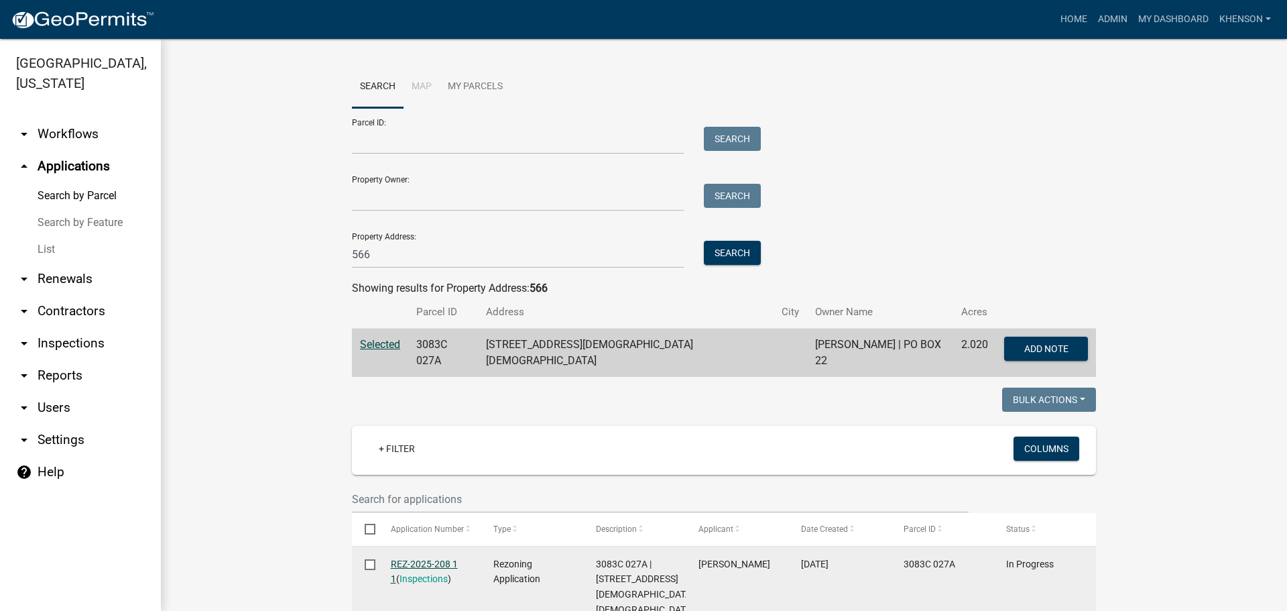
click at [428, 558] on link "REZ-2025-208 1 1" at bounding box center [424, 571] width 67 height 26
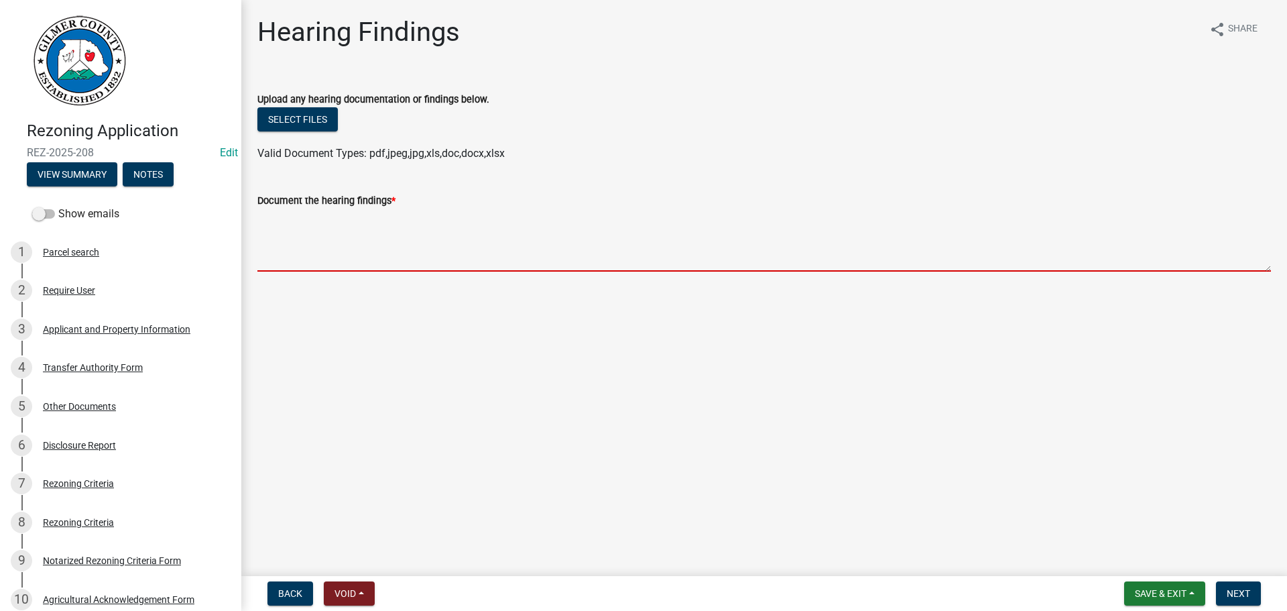
click at [314, 229] on textarea "Document the hearing findings *" at bounding box center [763, 239] width 1013 height 63
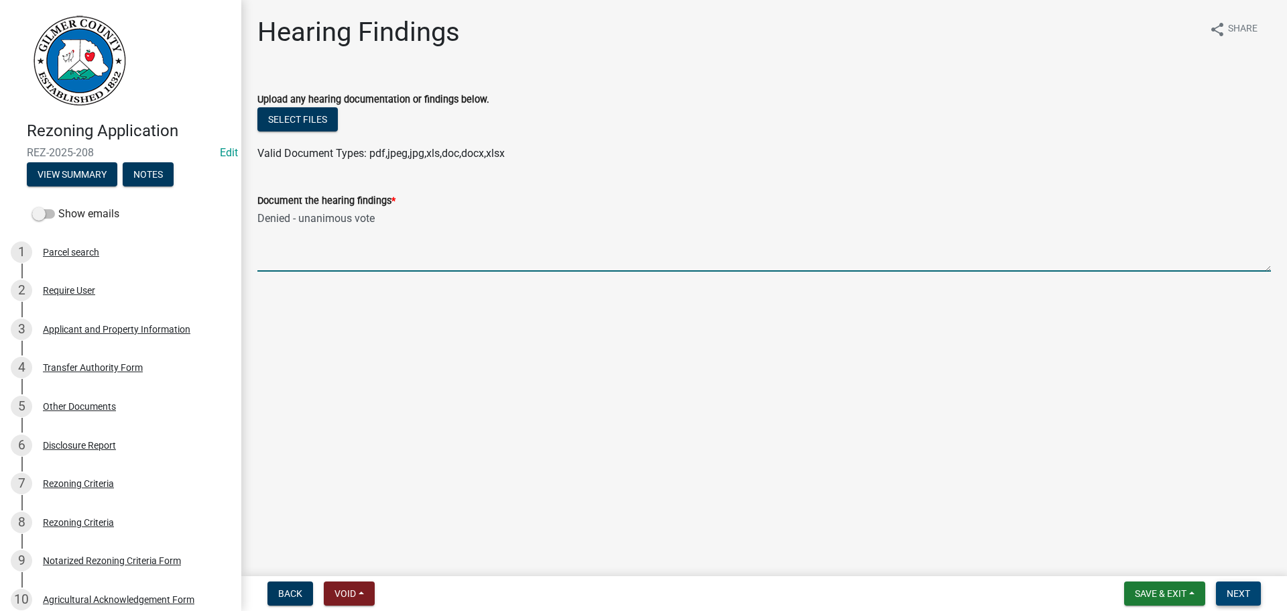
type textarea "Denied - unanimous vote"
click at [1242, 586] on button "Next" at bounding box center [1238, 593] width 45 height 24
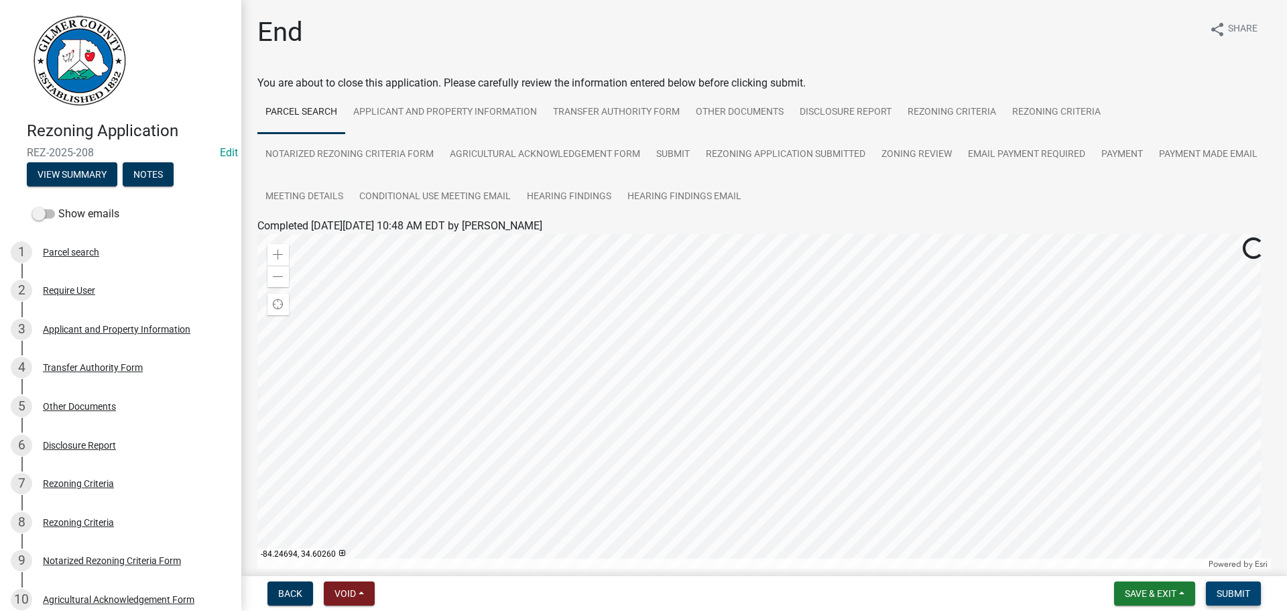
click at [1251, 595] on button "Submit" at bounding box center [1233, 593] width 55 height 24
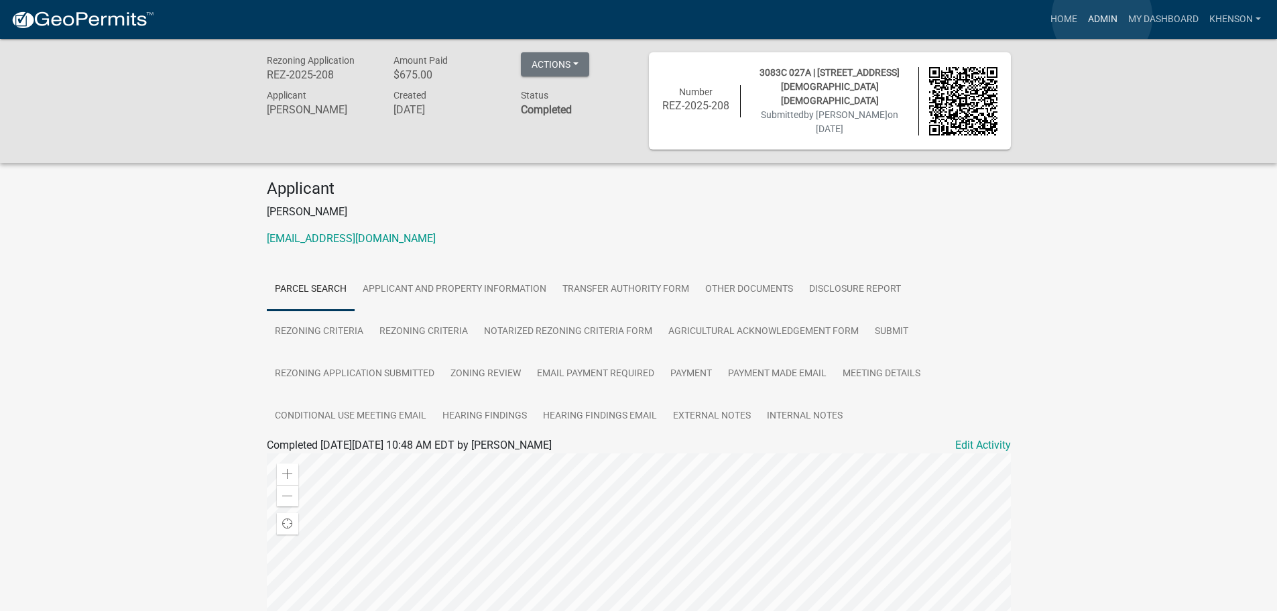
drag, startPoint x: 1102, startPoint y: 17, endPoint x: 925, endPoint y: 45, distance: 179.2
click at [1101, 17] on link "Admin" at bounding box center [1103, 19] width 40 height 25
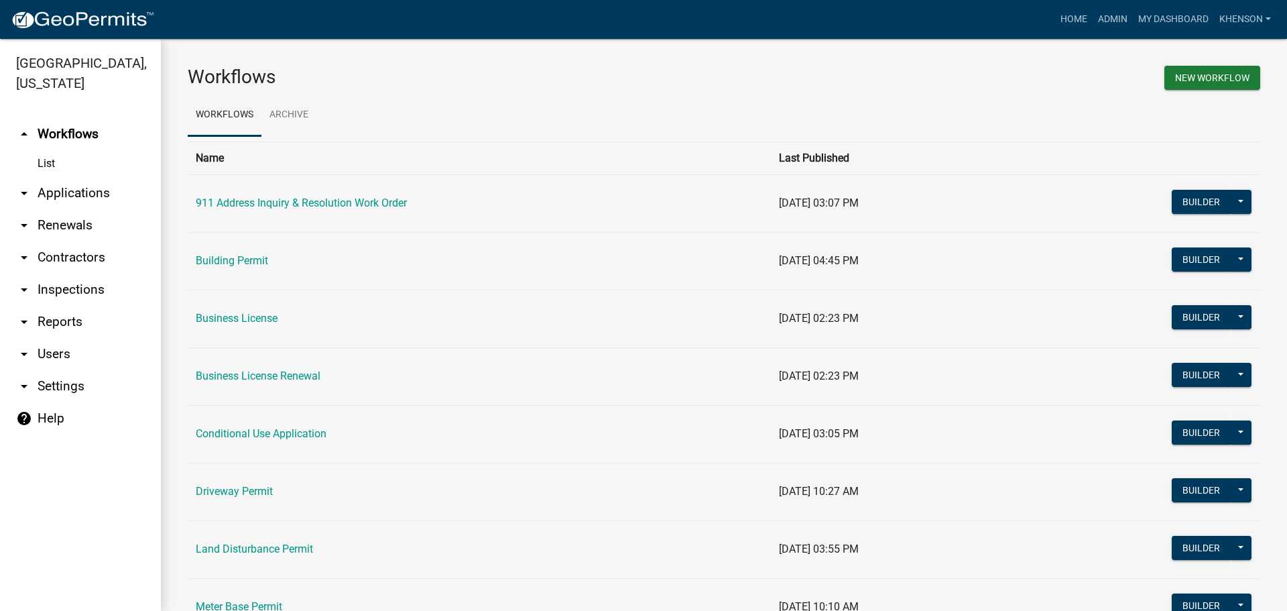
click at [75, 195] on link "arrow_drop_down Applications" at bounding box center [80, 193] width 161 height 32
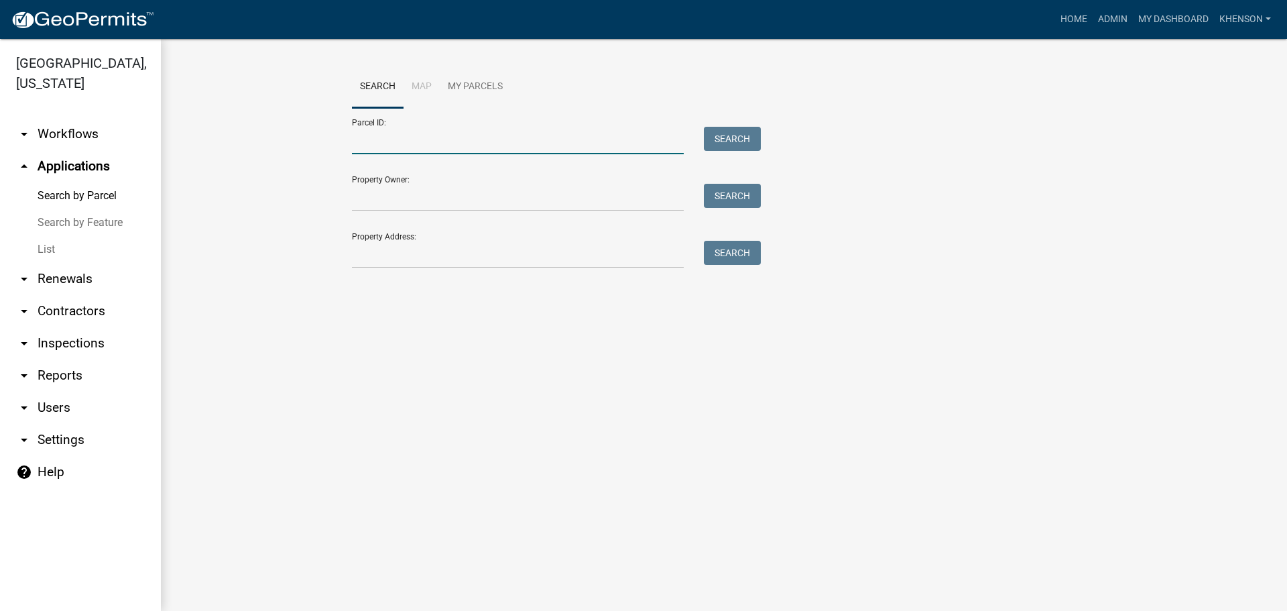
click at [391, 146] on input "Parcel ID:" at bounding box center [518, 140] width 332 height 27
type input "3052 062d"
drag, startPoint x: 408, startPoint y: 135, endPoint x: 190, endPoint y: 137, distance: 217.9
click at [190, 137] on wm-workflow-application-search-view "Search Map My Parcels Parcel ID: 3052 062d Search Property Owner: Search Proper…" at bounding box center [724, 194] width 1072 height 257
click at [85, 163] on link "arrow_drop_up Applications" at bounding box center [80, 166] width 161 height 32
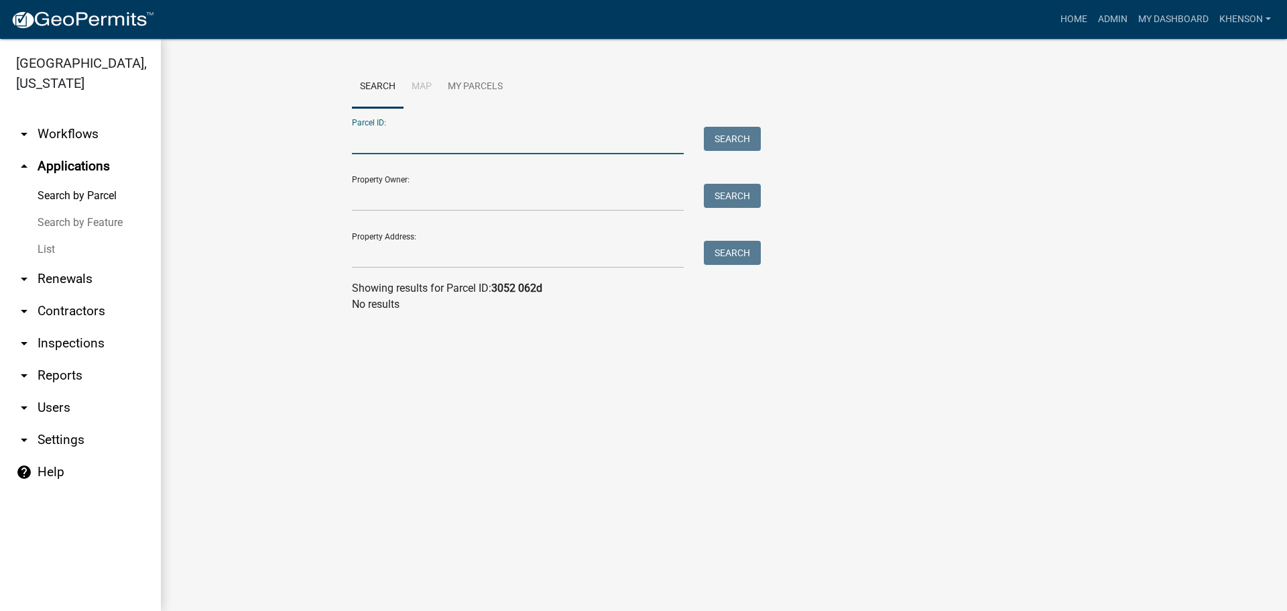
click at [404, 147] on input "Parcel ID:" at bounding box center [518, 140] width 332 height 27
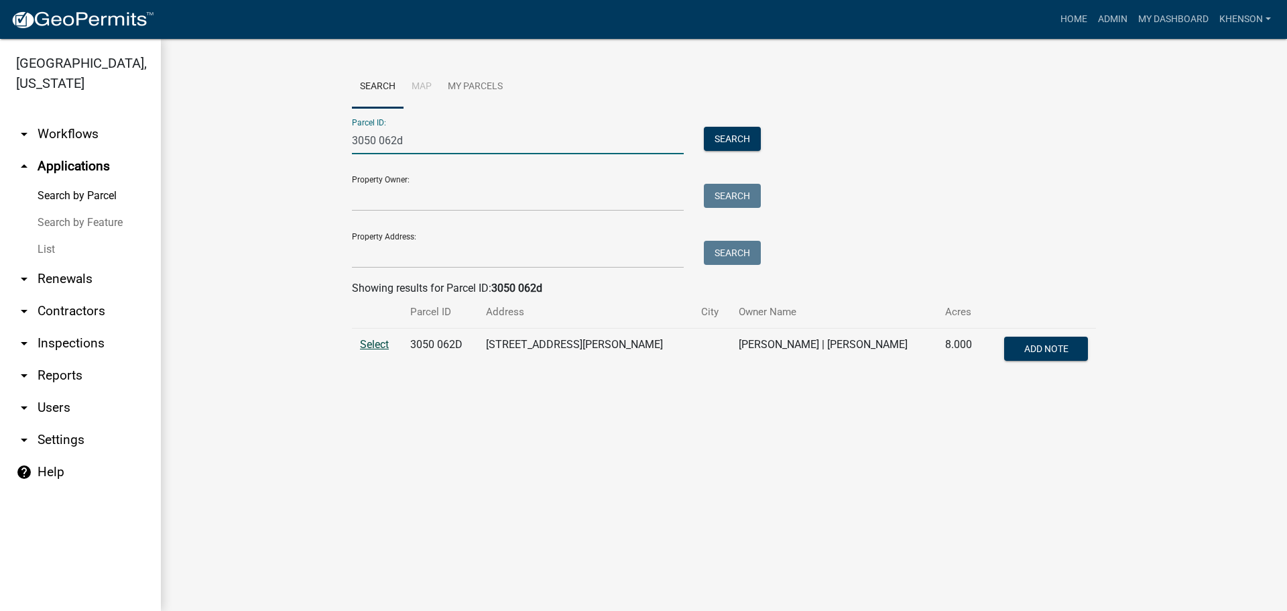
click at [375, 347] on span "Select" at bounding box center [374, 344] width 29 height 13
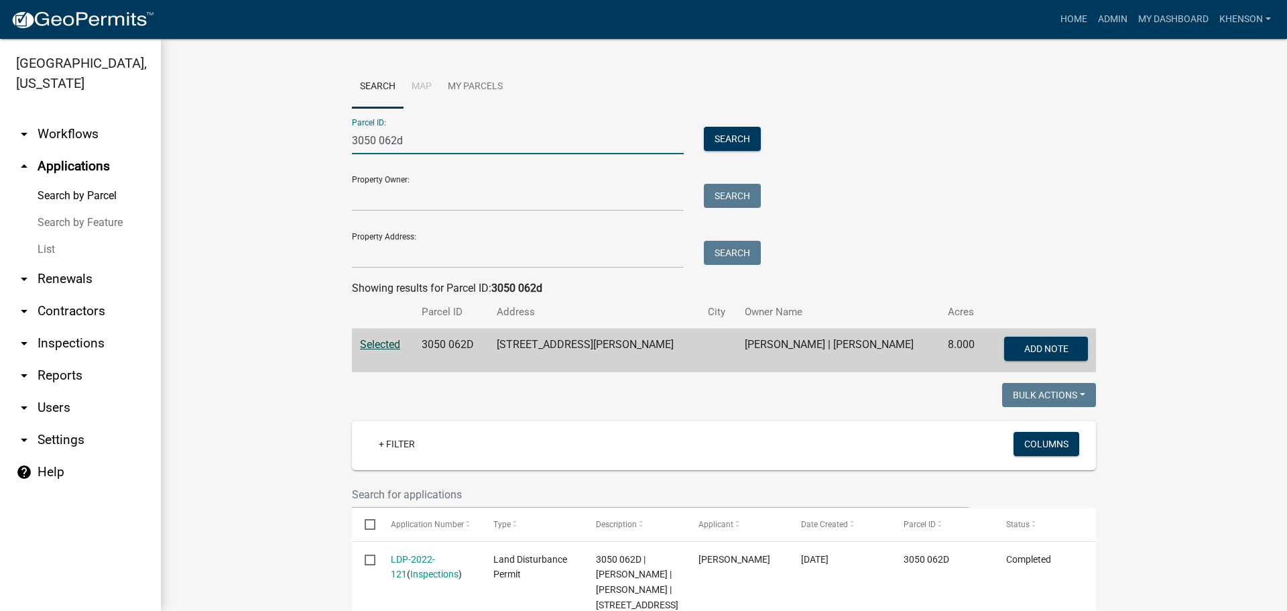
drag, startPoint x: 406, startPoint y: 136, endPoint x: 240, endPoint y: 143, distance: 165.7
click at [260, 137] on wm-workflow-application-search-view "Search Map My Parcels Parcel ID: 3050 062d Search Property Owner: Search Proper…" at bounding box center [724, 371] width 1072 height 610
type input "3151041"
click at [727, 131] on button "Search" at bounding box center [732, 139] width 57 height 24
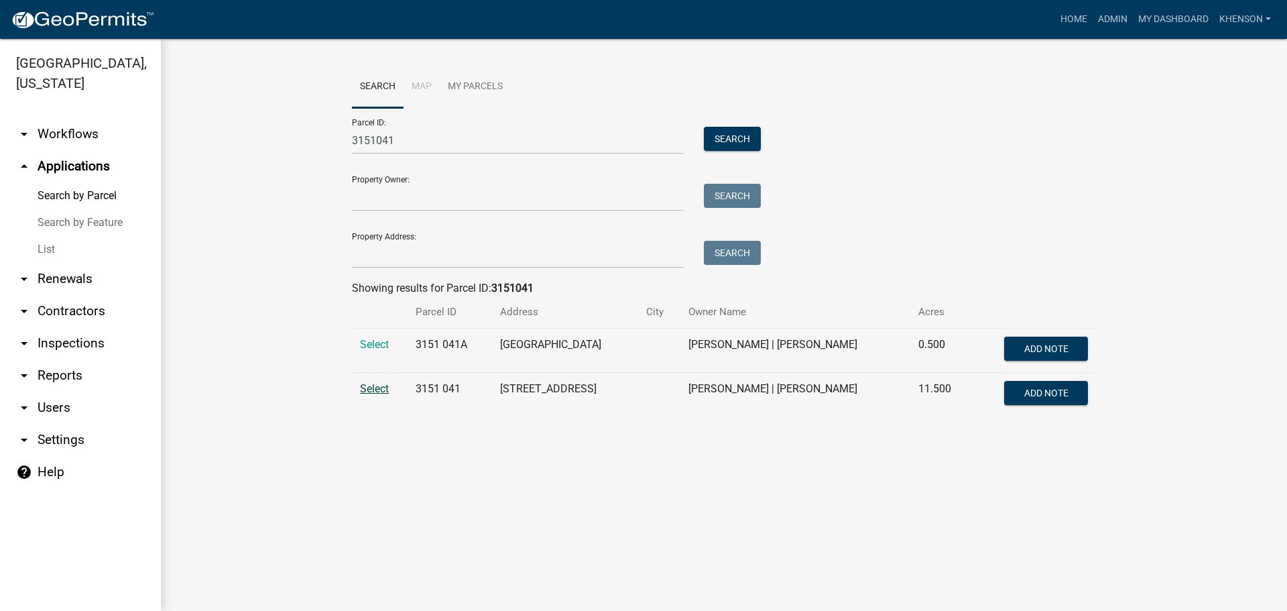
click at [378, 387] on span "Select" at bounding box center [374, 388] width 29 height 13
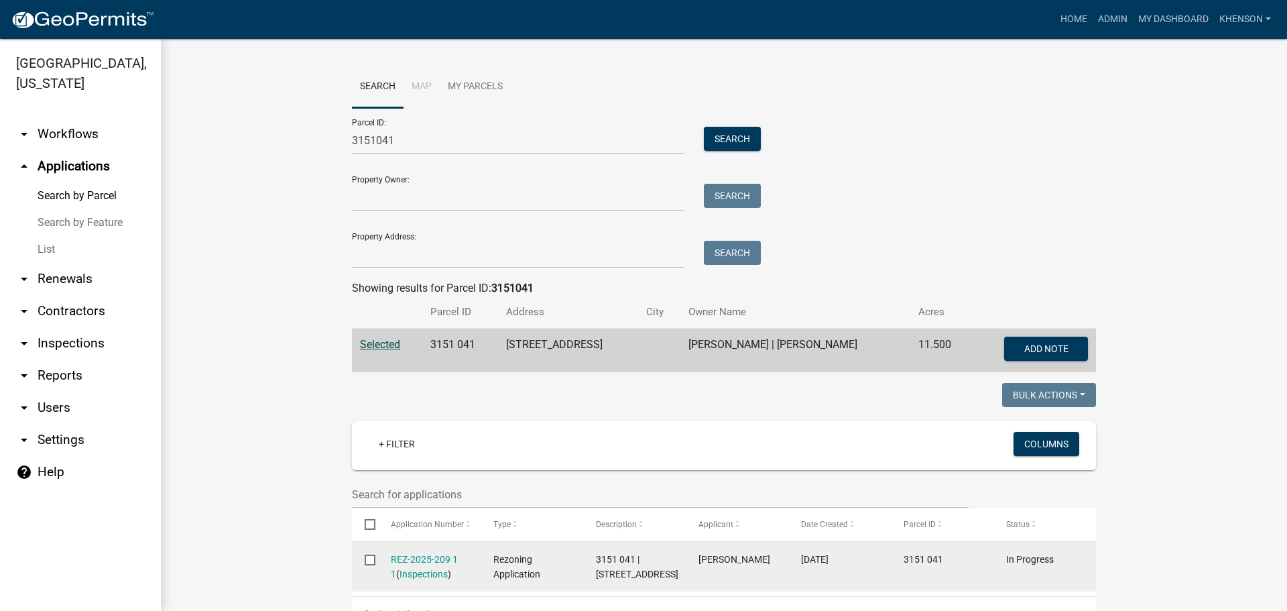
click at [422, 552] on div "REZ-2025-209 1 1 ( Inspections )" at bounding box center [429, 567] width 77 height 31
click at [422, 556] on link "REZ-2025-209 1 1" at bounding box center [424, 567] width 67 height 26
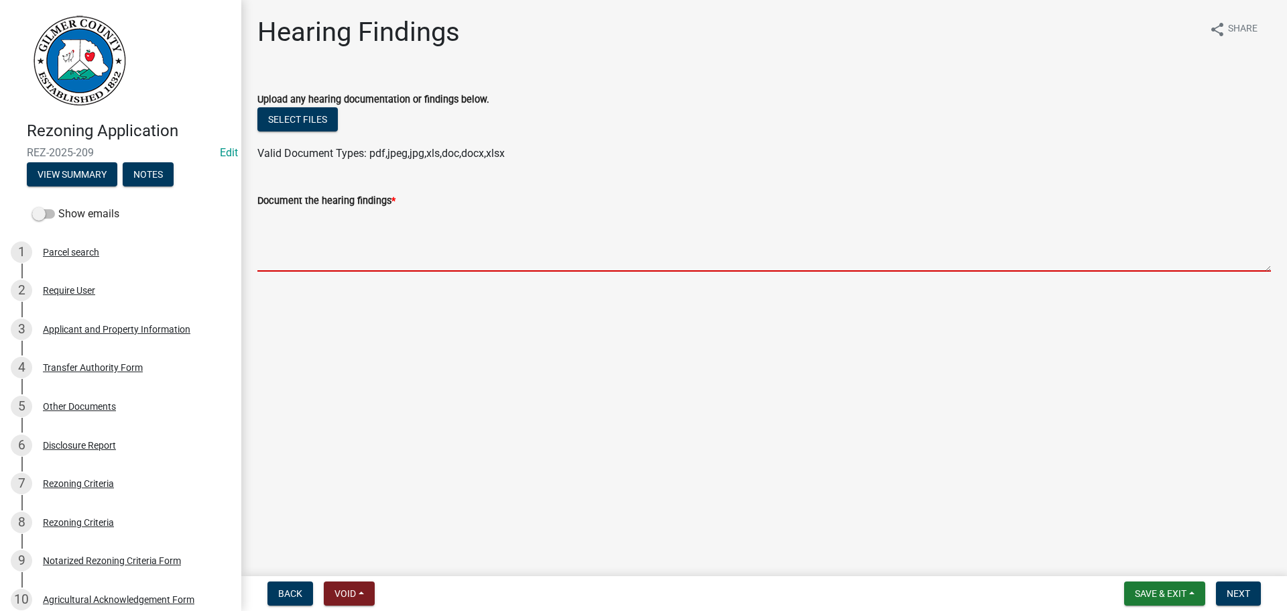
click at [324, 233] on textarea "Document the hearing findings *" at bounding box center [763, 239] width 1013 height 63
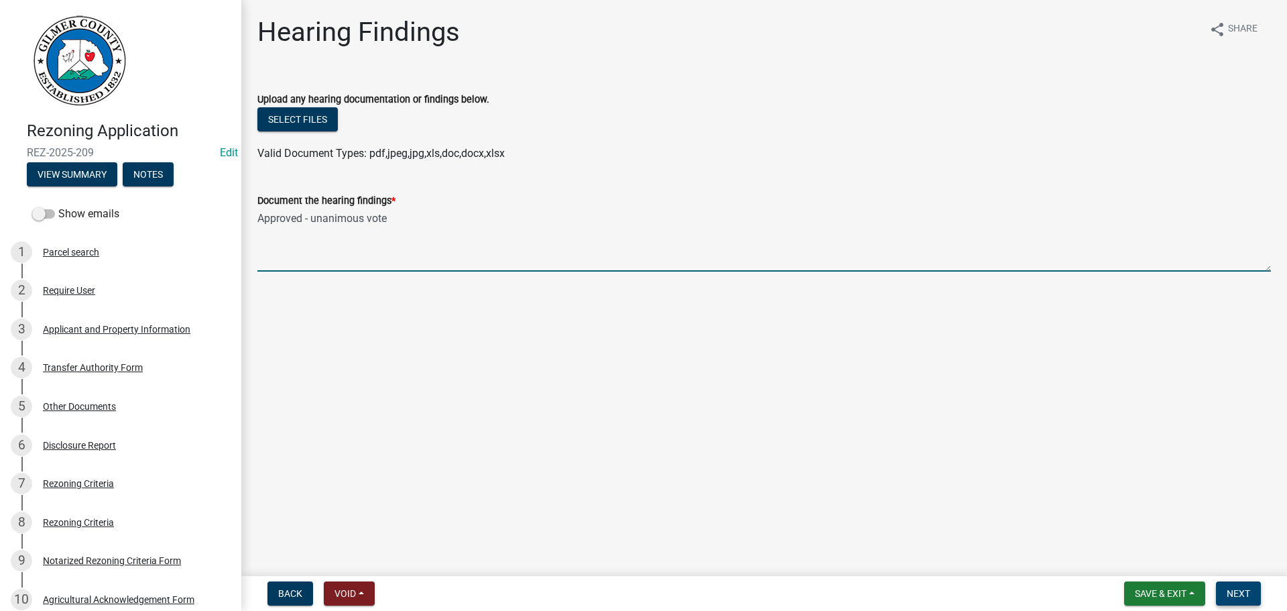
type textarea "Approved - unanimous vote"
click at [1236, 593] on span "Next" at bounding box center [1238, 593] width 23 height 11
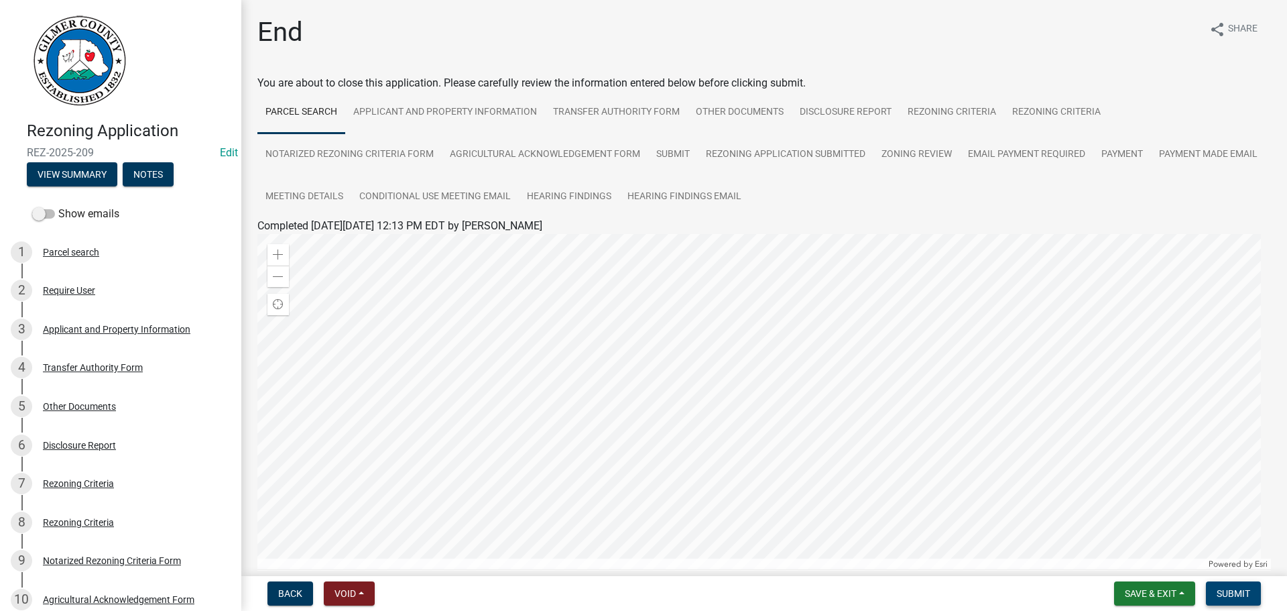
click at [1236, 593] on span "Submit" at bounding box center [1234, 593] width 34 height 11
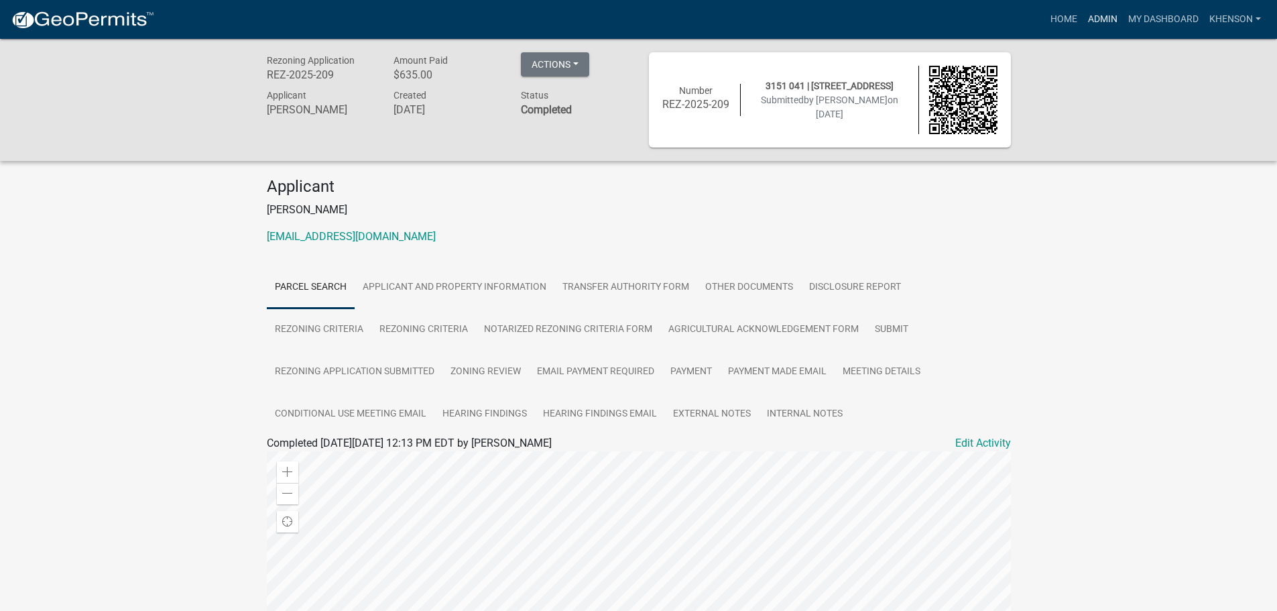
click at [1103, 21] on link "Admin" at bounding box center [1103, 19] width 40 height 25
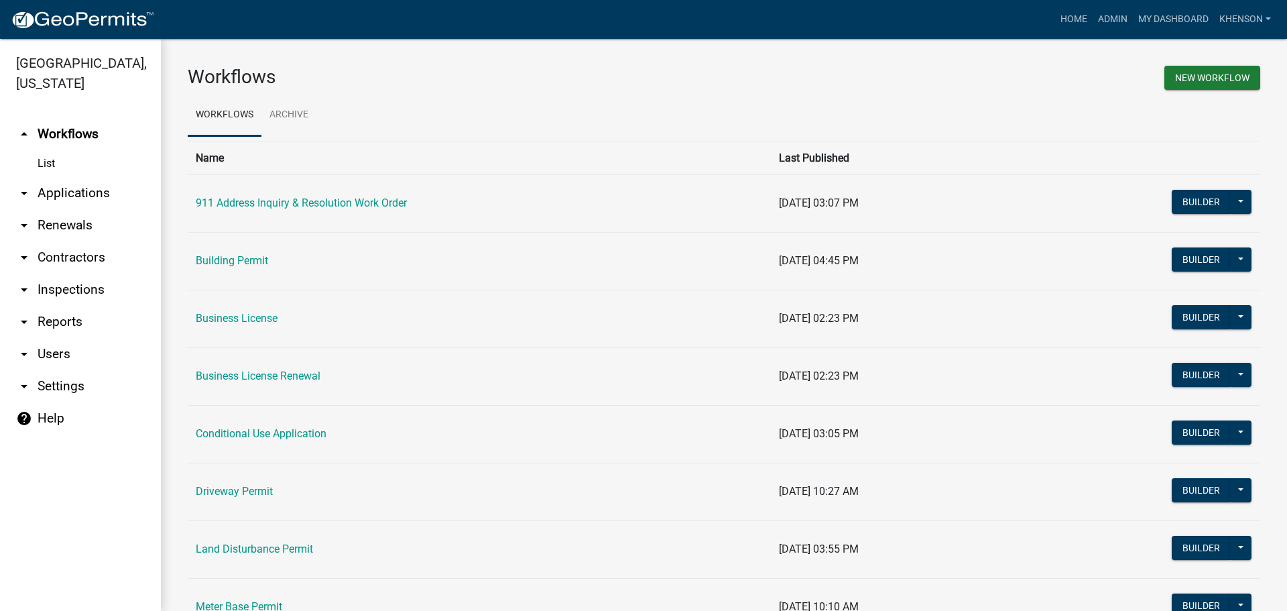
click at [90, 198] on link "arrow_drop_down Applications" at bounding box center [80, 193] width 161 height 32
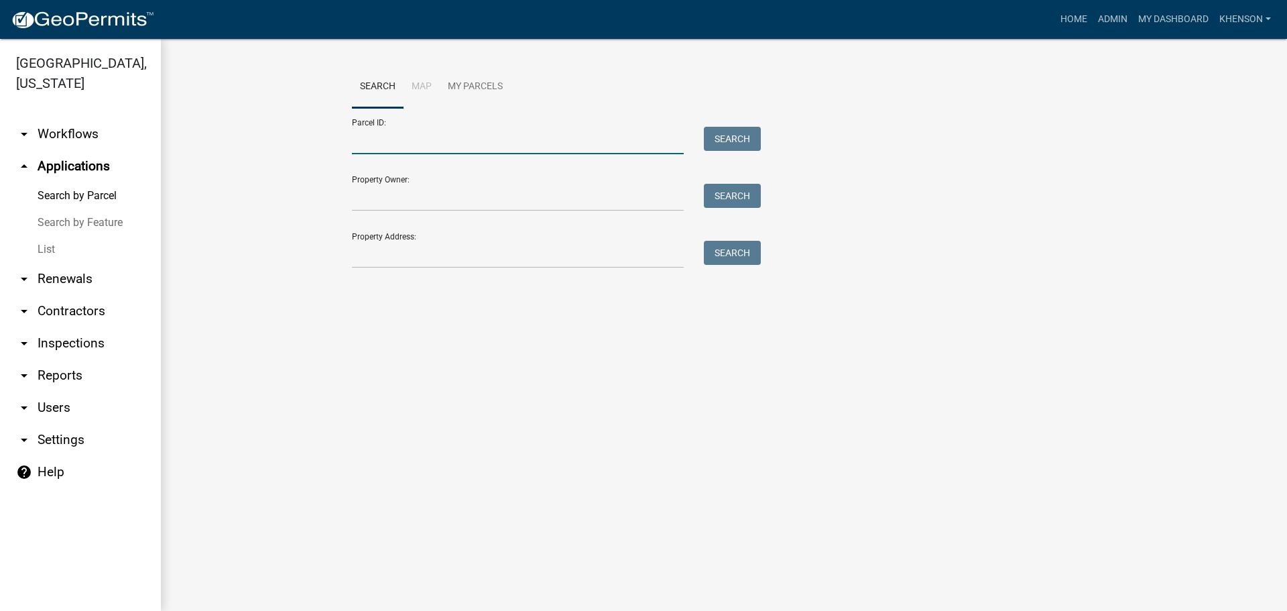
click at [393, 141] on input "Parcel ID:" at bounding box center [518, 140] width 332 height 27
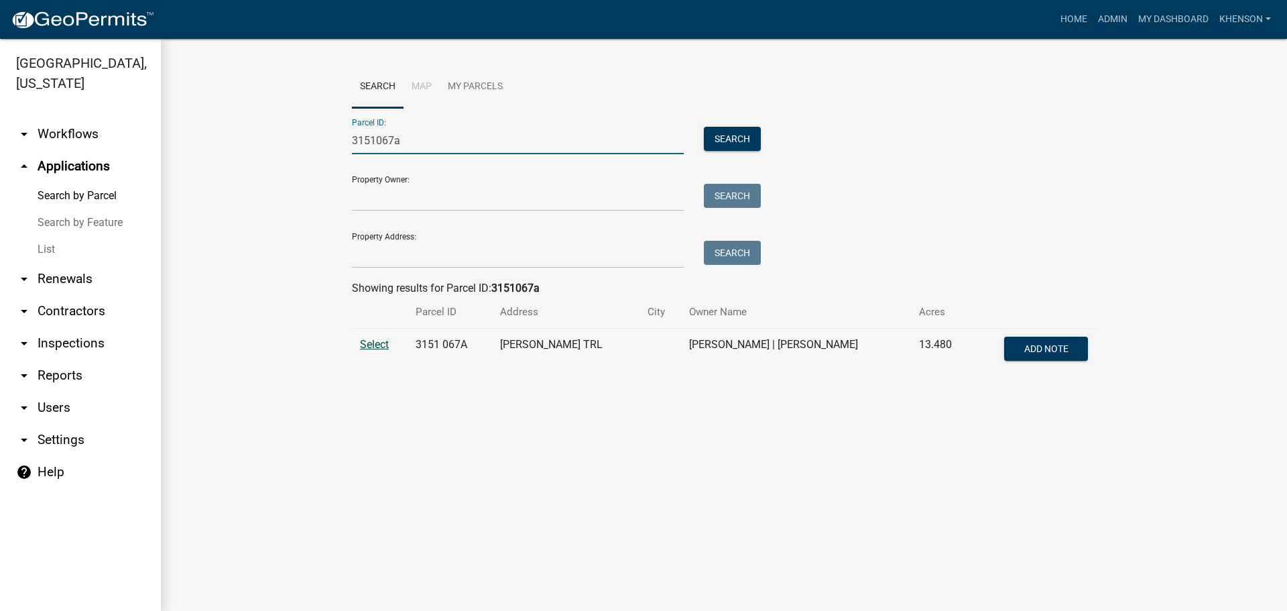
click at [379, 344] on span "Select" at bounding box center [374, 344] width 29 height 13
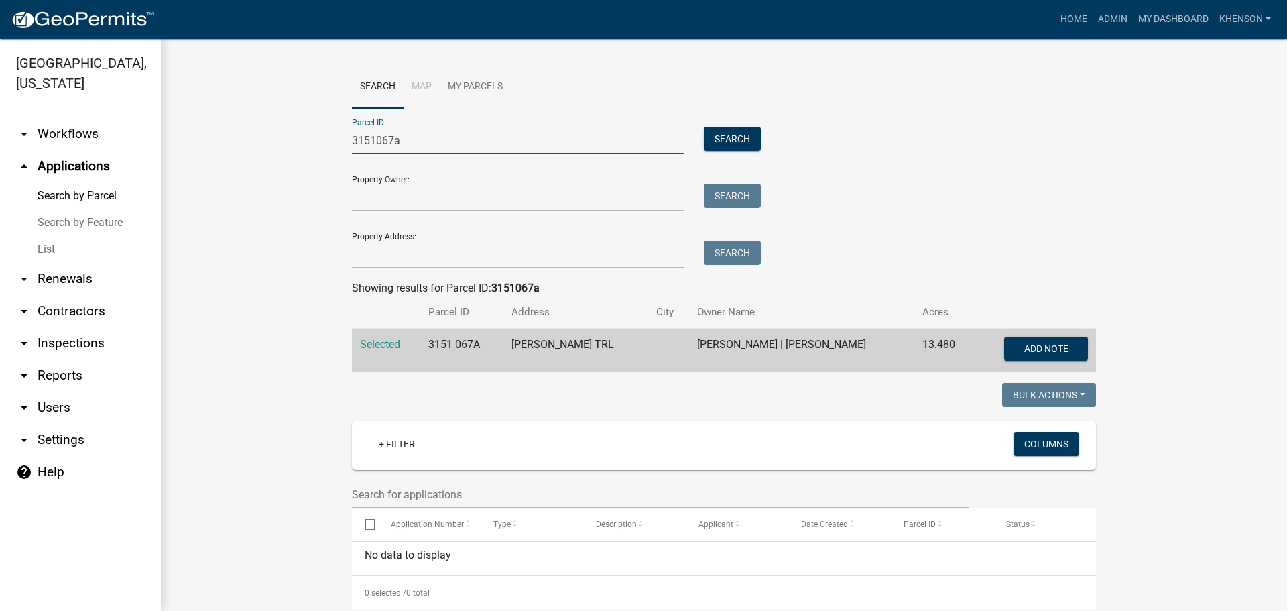
drag, startPoint x: 413, startPoint y: 146, endPoint x: 232, endPoint y: 130, distance: 181.7
click at [258, 141] on wm-workflow-application-search-view "Search Map My Parcels Parcel ID: 3151067a Search Property Owner: Search Propert…" at bounding box center [724, 338] width 1072 height 544
click at [409, 141] on input "3151067a" at bounding box center [518, 140] width 332 height 27
drag, startPoint x: 409, startPoint y: 141, endPoint x: 208, endPoint y: 170, distance: 202.6
click at [209, 170] on wm-workflow-application-search-view "Search Map My Parcels Parcel ID: 3151067a Search Property Owner: Search Propert…" at bounding box center [724, 338] width 1072 height 544
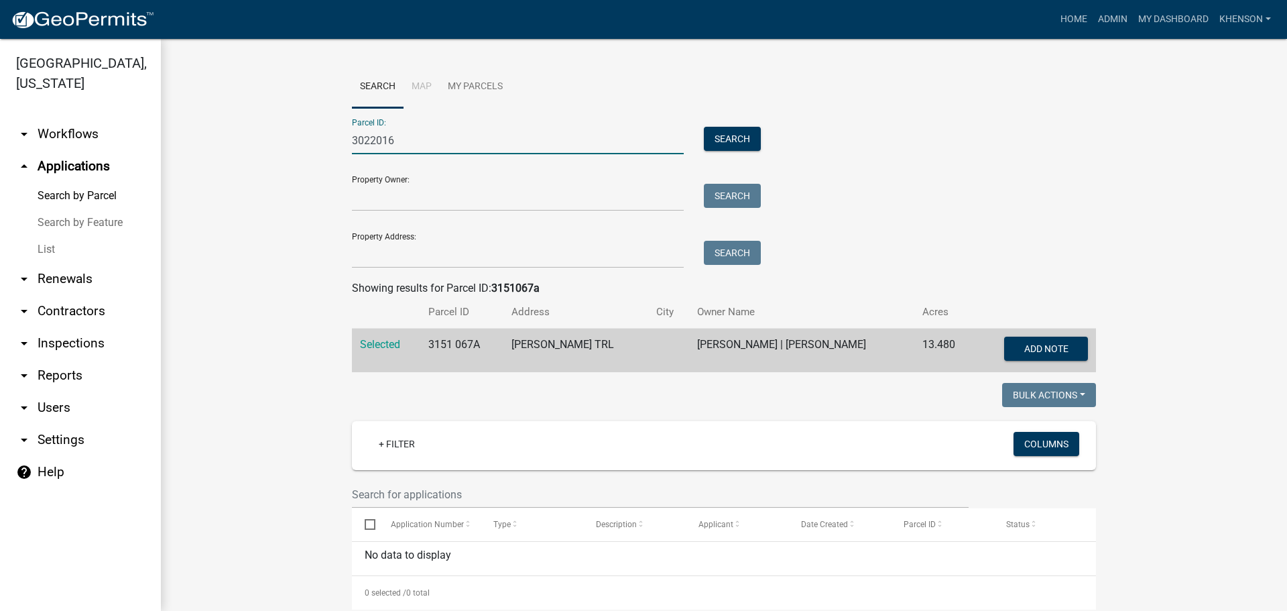
type input "3022016b"
click at [712, 135] on button "Search" at bounding box center [732, 139] width 57 height 24
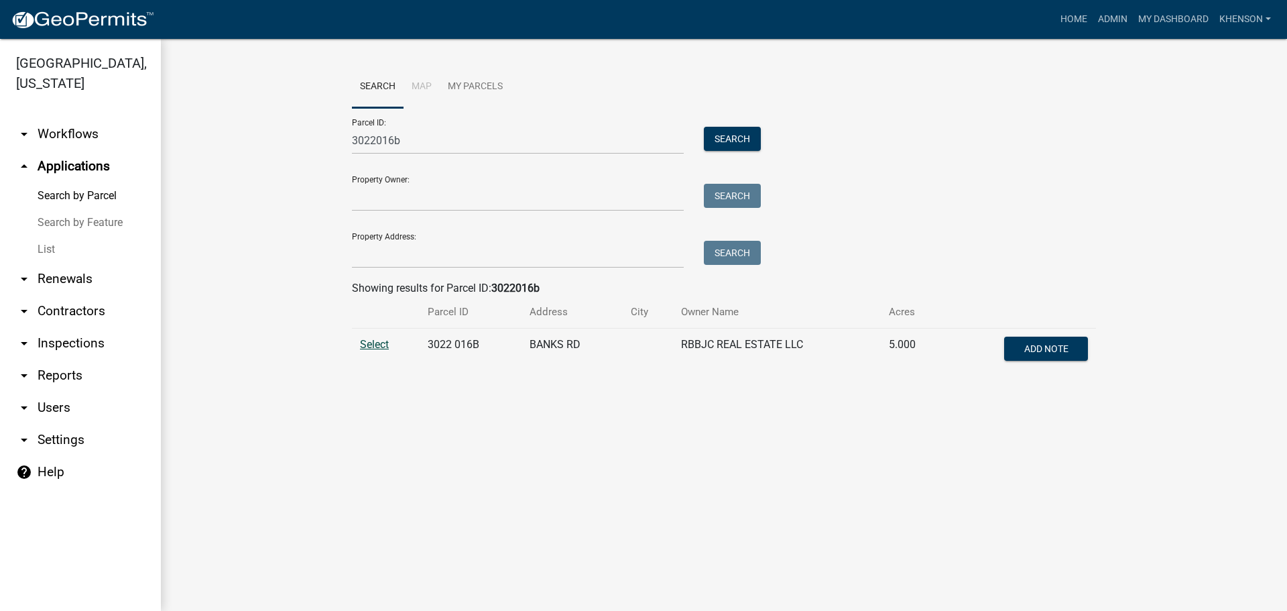
click at [375, 347] on span "Select" at bounding box center [374, 344] width 29 height 13
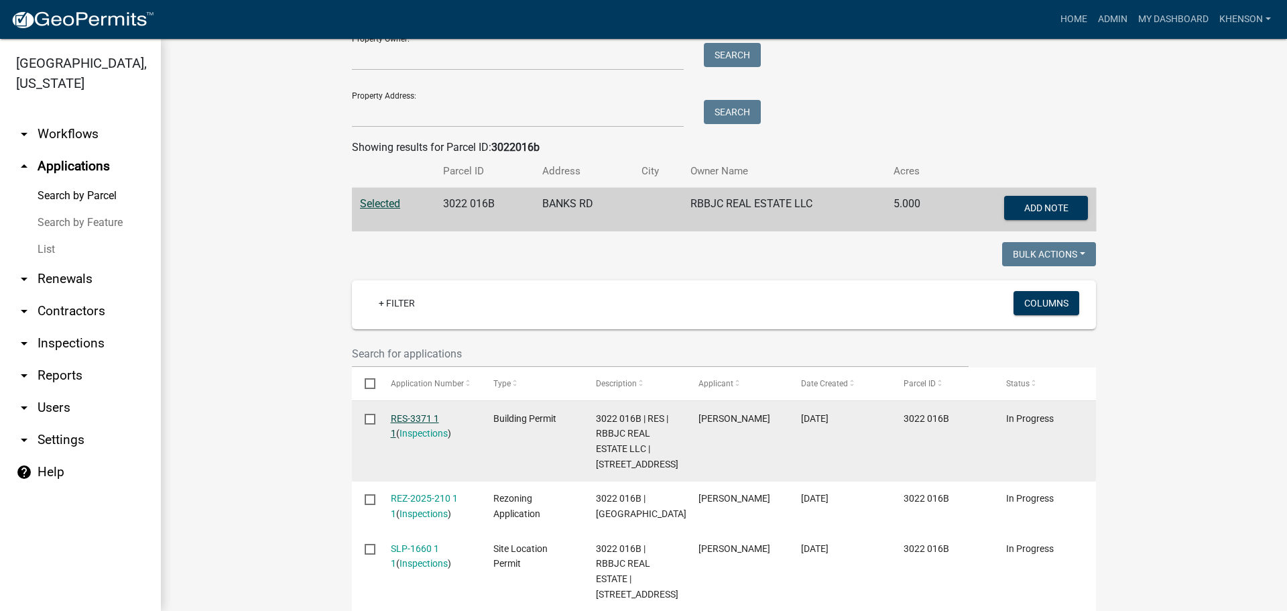
scroll to position [268, 0]
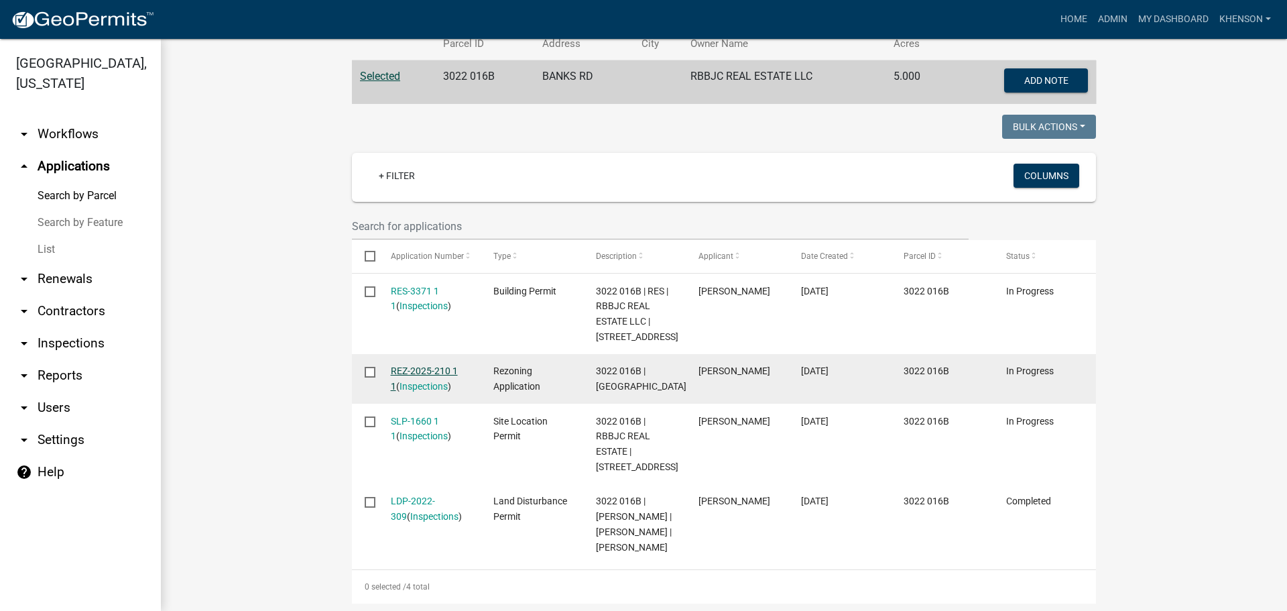
click at [418, 375] on link "REZ-2025-210 1 1" at bounding box center [424, 378] width 67 height 26
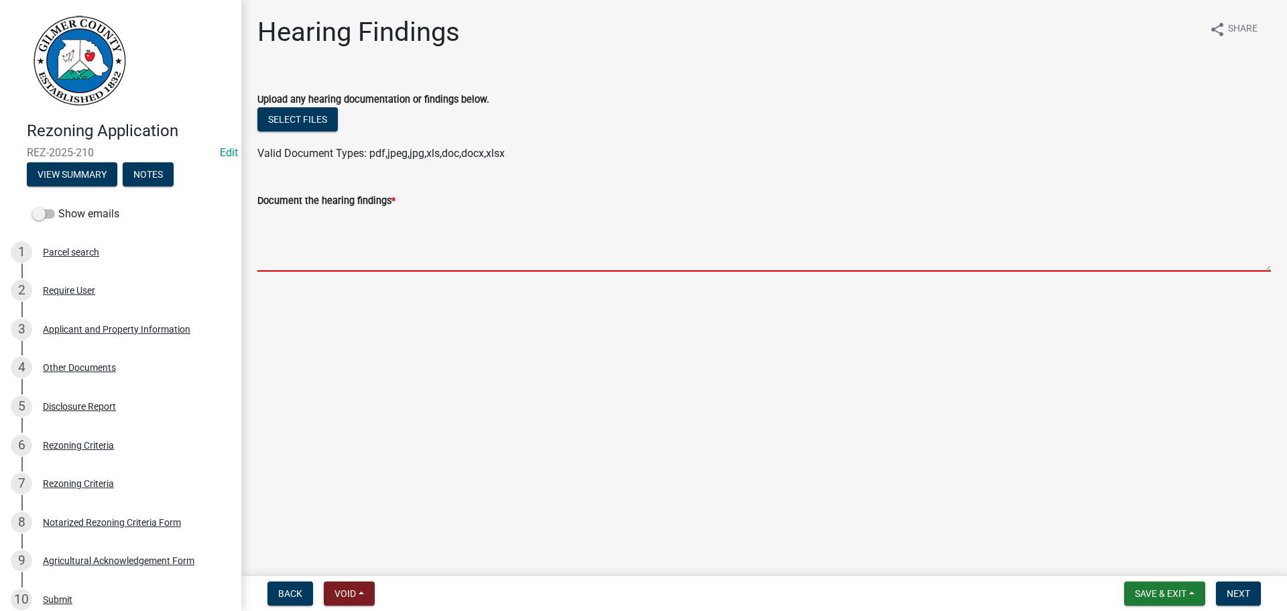
click at [328, 247] on textarea "Document the hearing findings *" at bounding box center [763, 239] width 1013 height 63
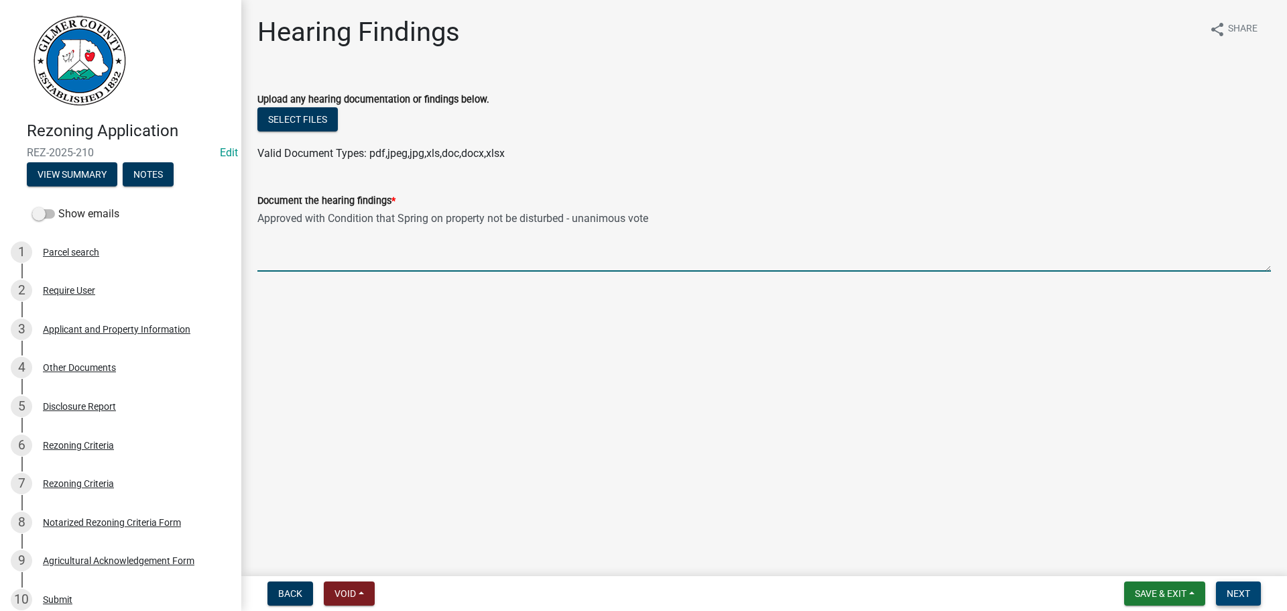
type textarea "Approved with Condition that Spring on property not be disturbed - unanimous vo…"
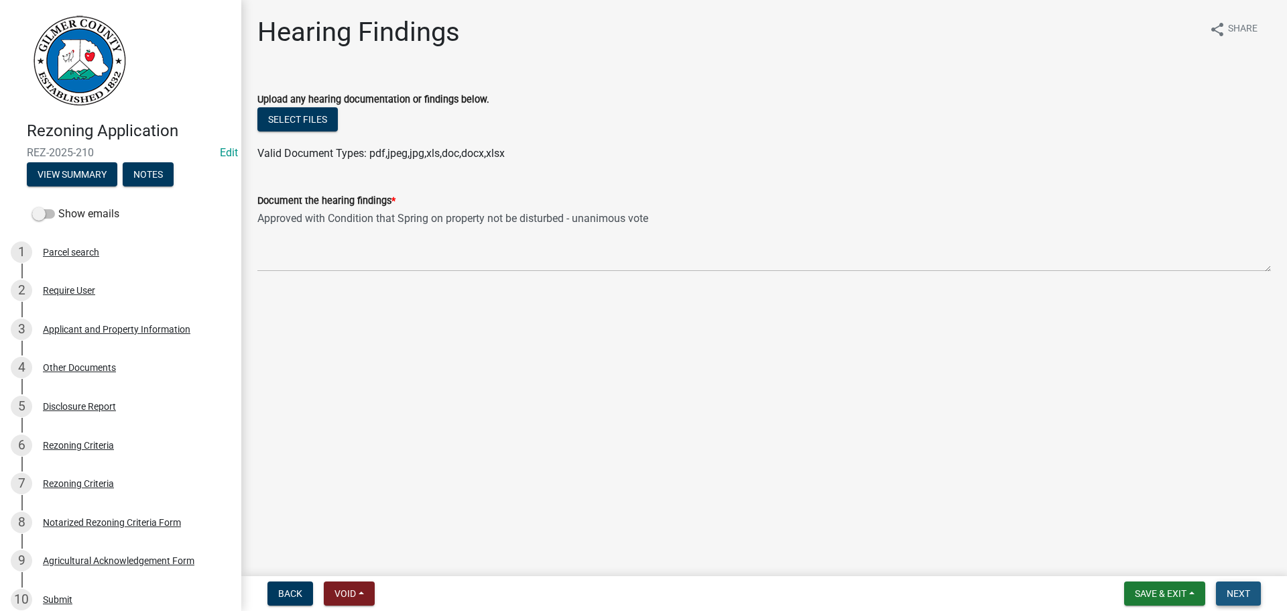
click at [1233, 589] on span "Next" at bounding box center [1238, 593] width 23 height 11
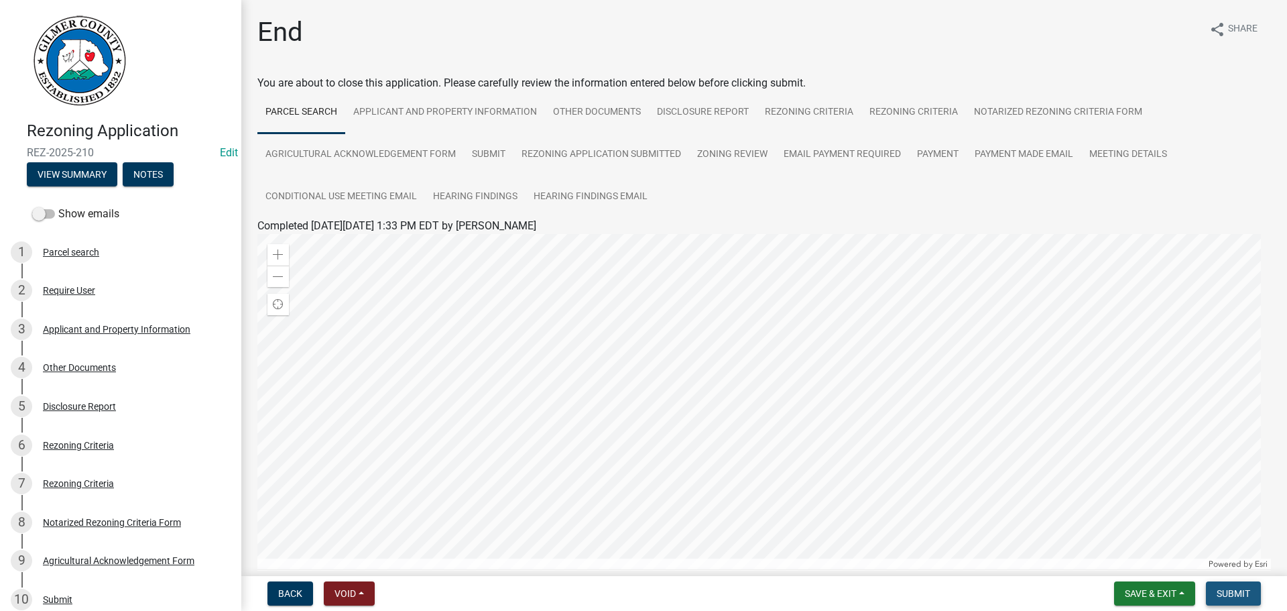
click at [1225, 592] on span "Submit" at bounding box center [1234, 593] width 34 height 11
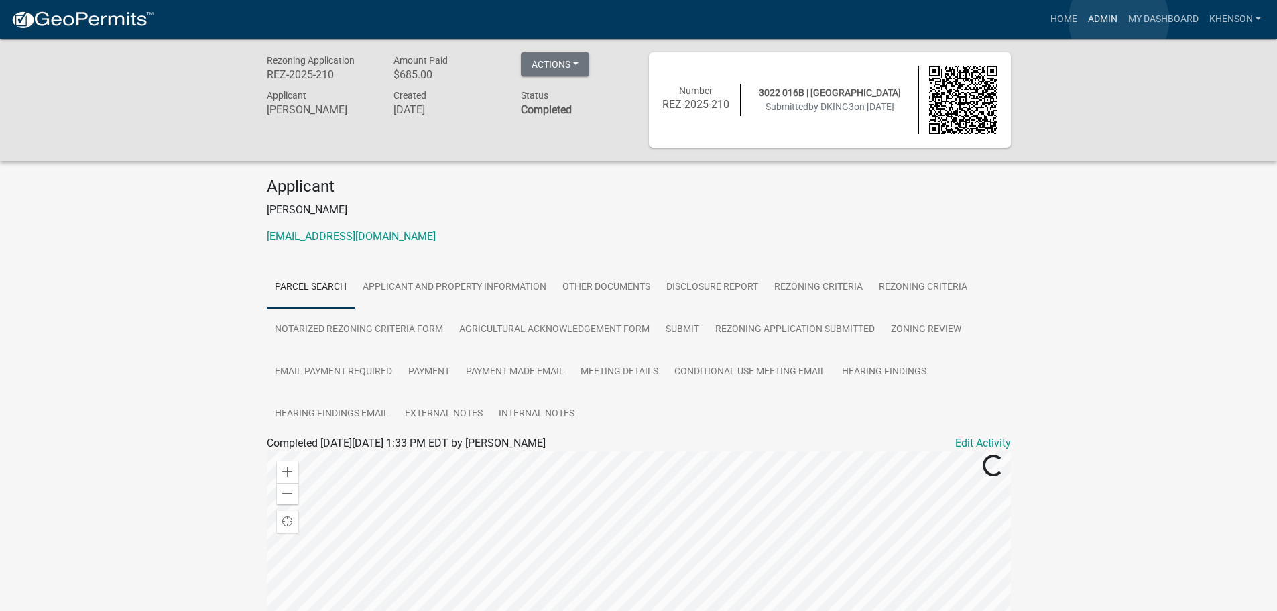
click at [1119, 20] on link "Admin" at bounding box center [1103, 19] width 40 height 25
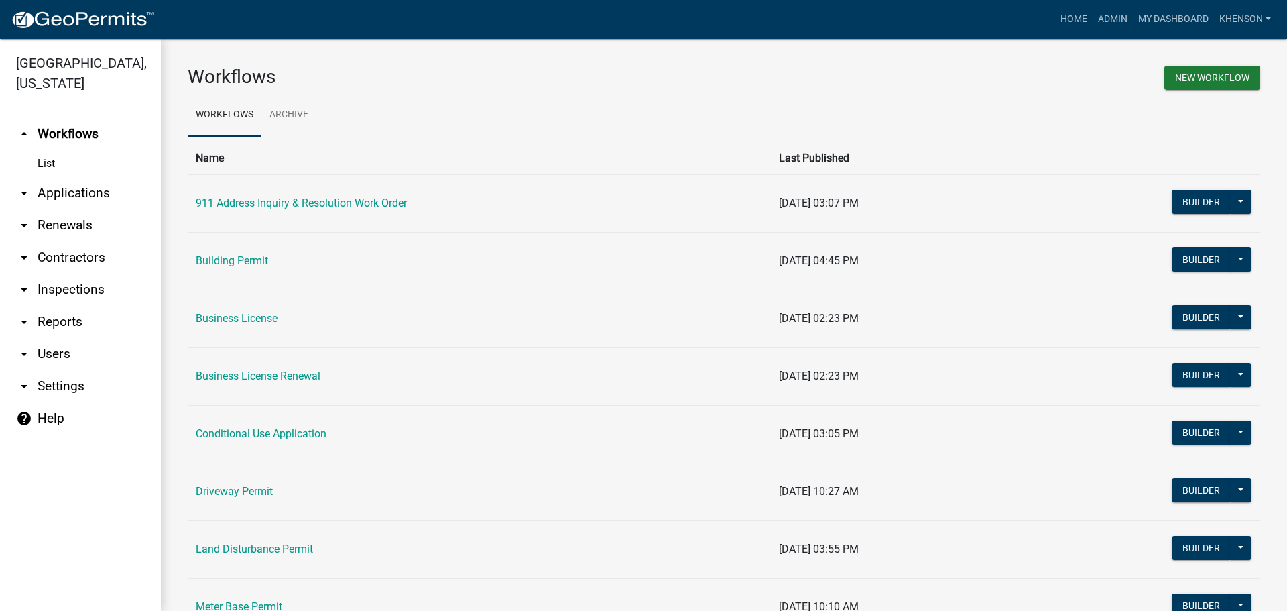
click at [80, 188] on link "arrow_drop_down Applications" at bounding box center [80, 193] width 161 height 32
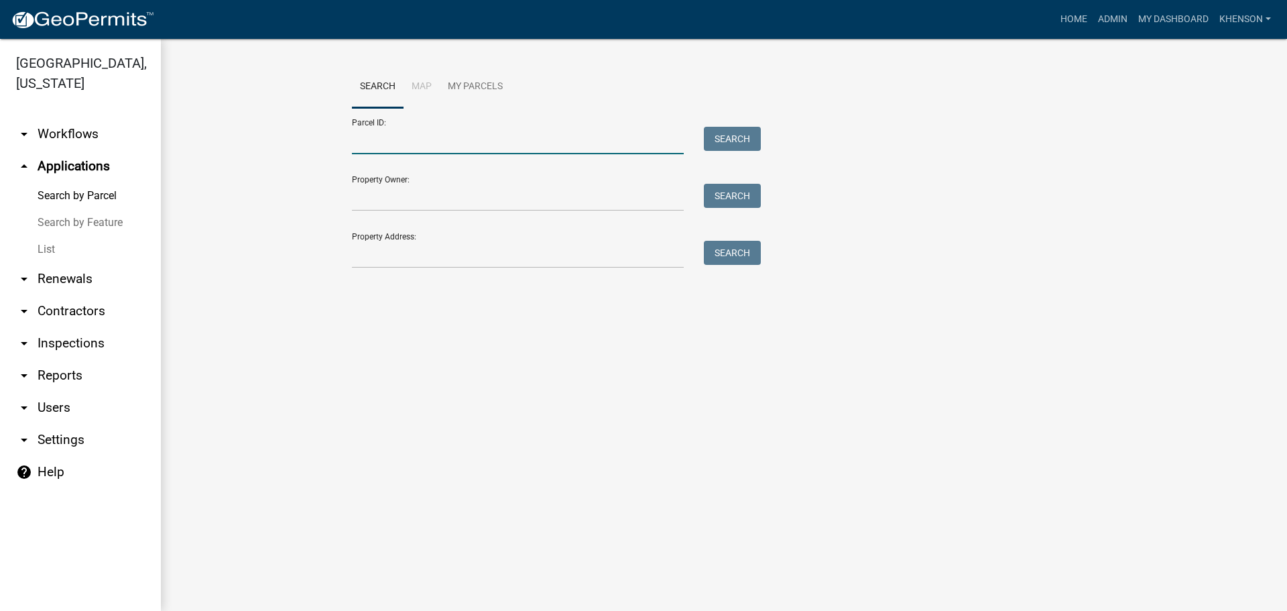
click at [397, 146] on input "Parcel ID:" at bounding box center [518, 140] width 332 height 27
type input "3022016f"
click at [735, 133] on button "Search" at bounding box center [732, 139] width 57 height 24
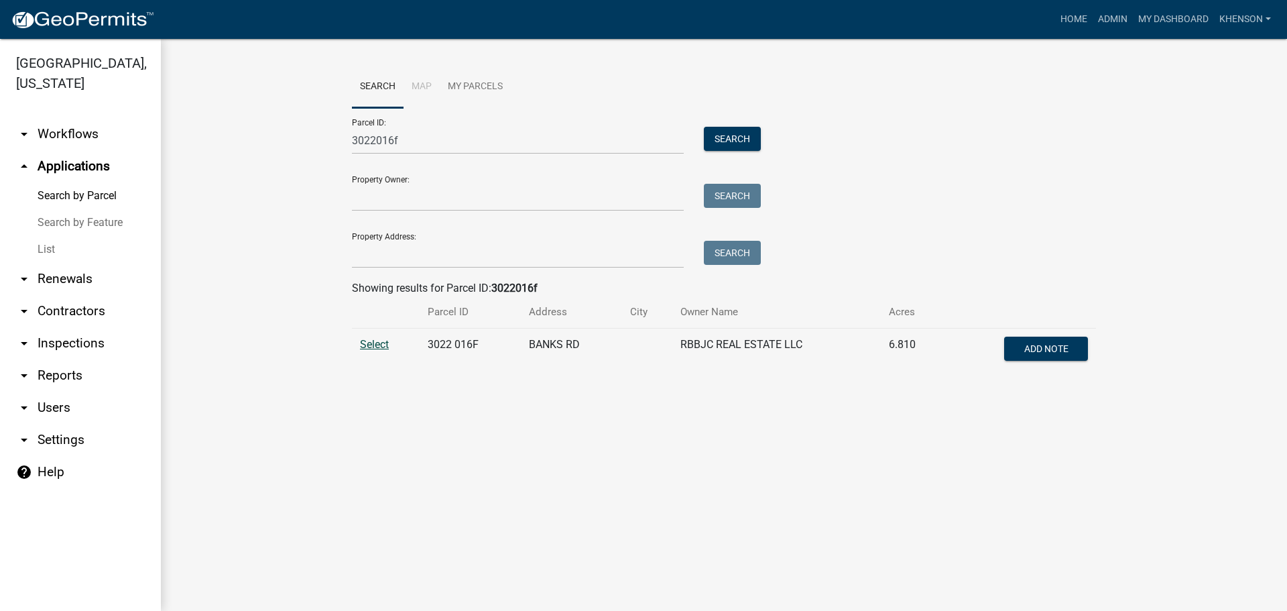
click at [365, 342] on span "Select" at bounding box center [374, 344] width 29 height 13
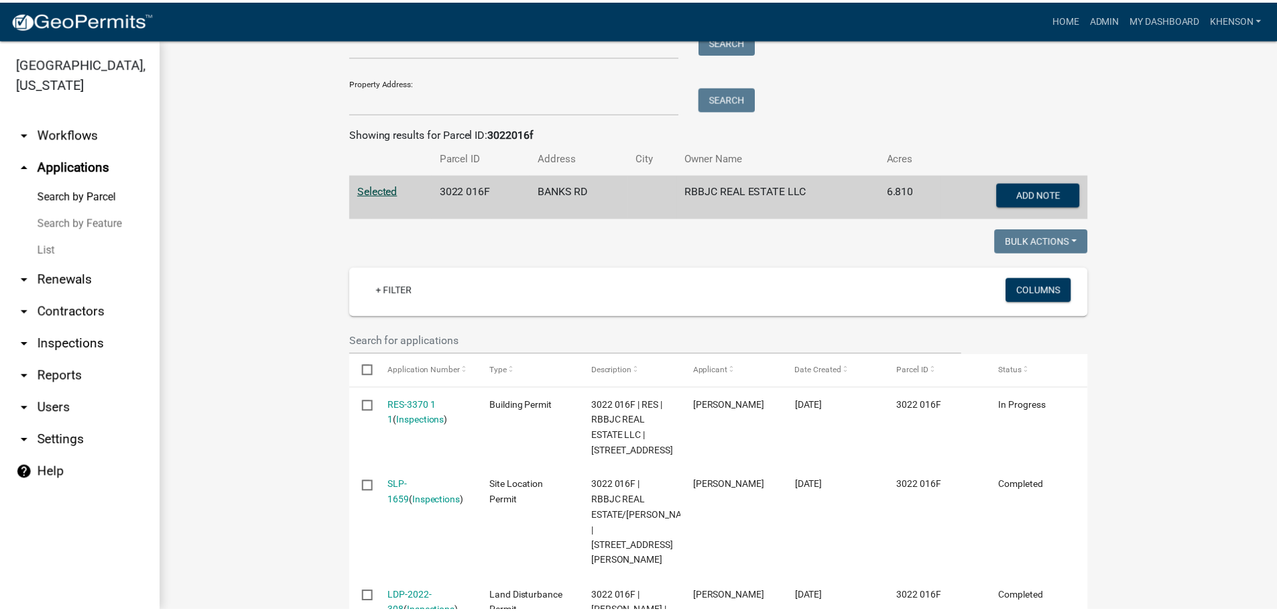
scroll to position [253, 0]
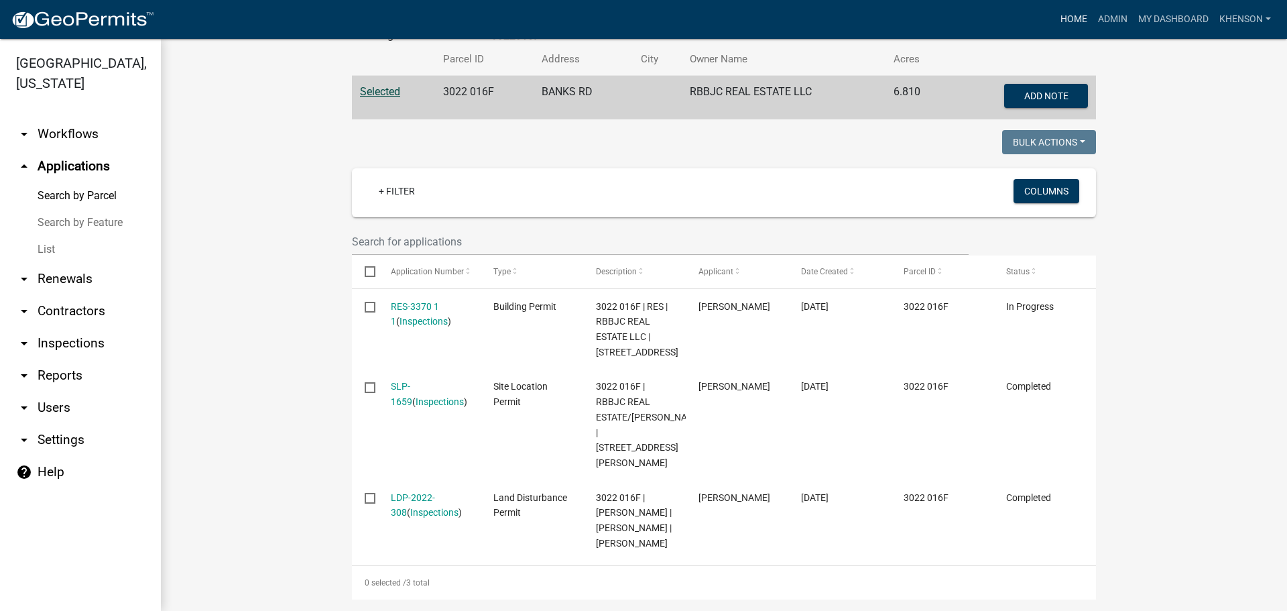
click at [1081, 13] on link "Home" at bounding box center [1074, 19] width 38 height 25
